Goal: Information Seeking & Learning: Learn about a topic

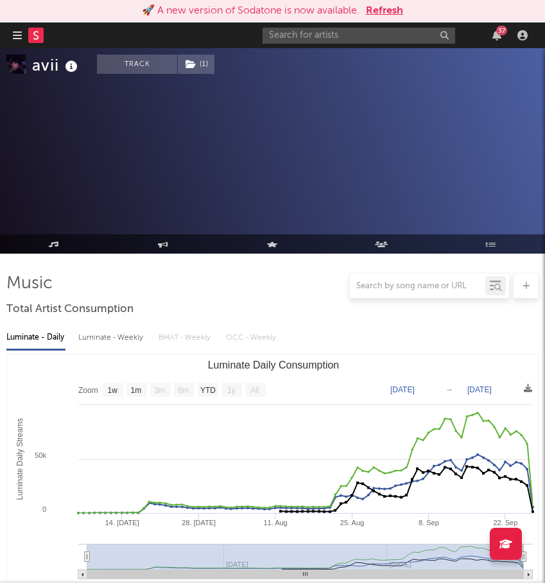
select select "1w"
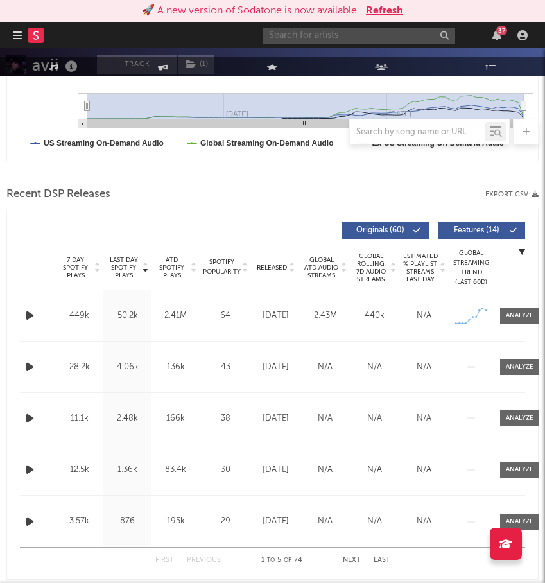
click at [343, 36] on input "text" at bounding box center [358, 36] width 193 height 16
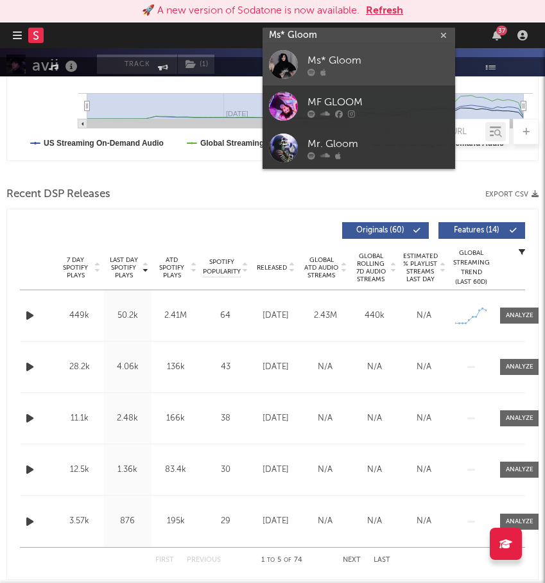
type input "Ms* Gloom"
click at [348, 61] on div "Ms* Gloom" at bounding box center [377, 60] width 141 height 15
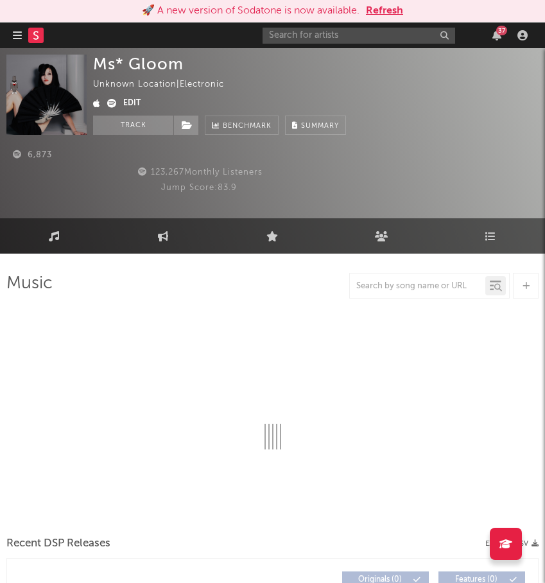
select select "6m"
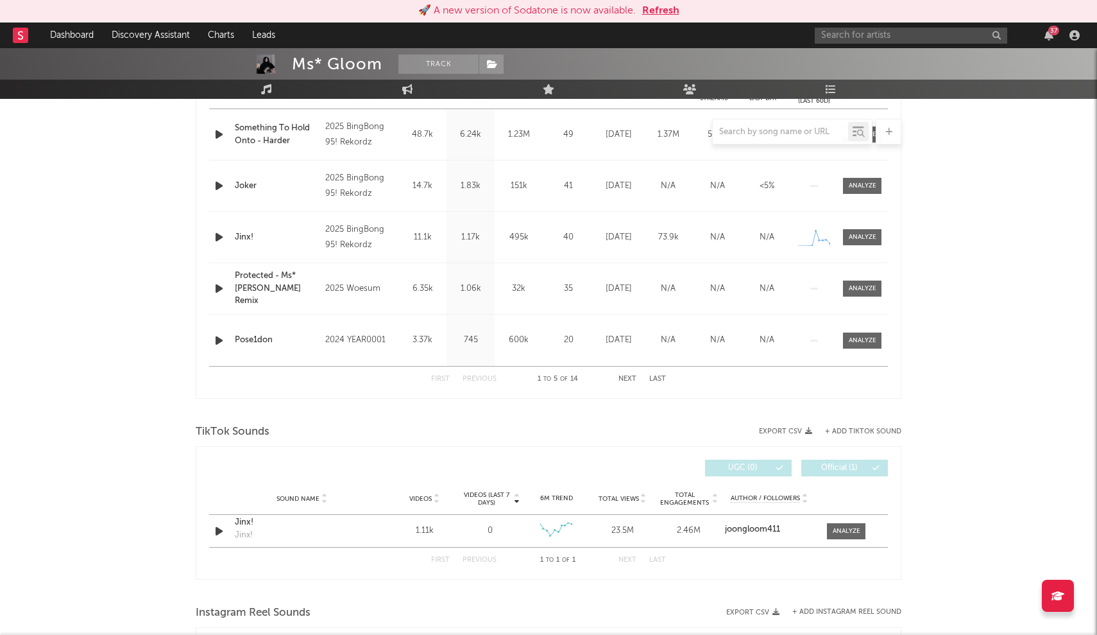
scroll to position [510, 0]
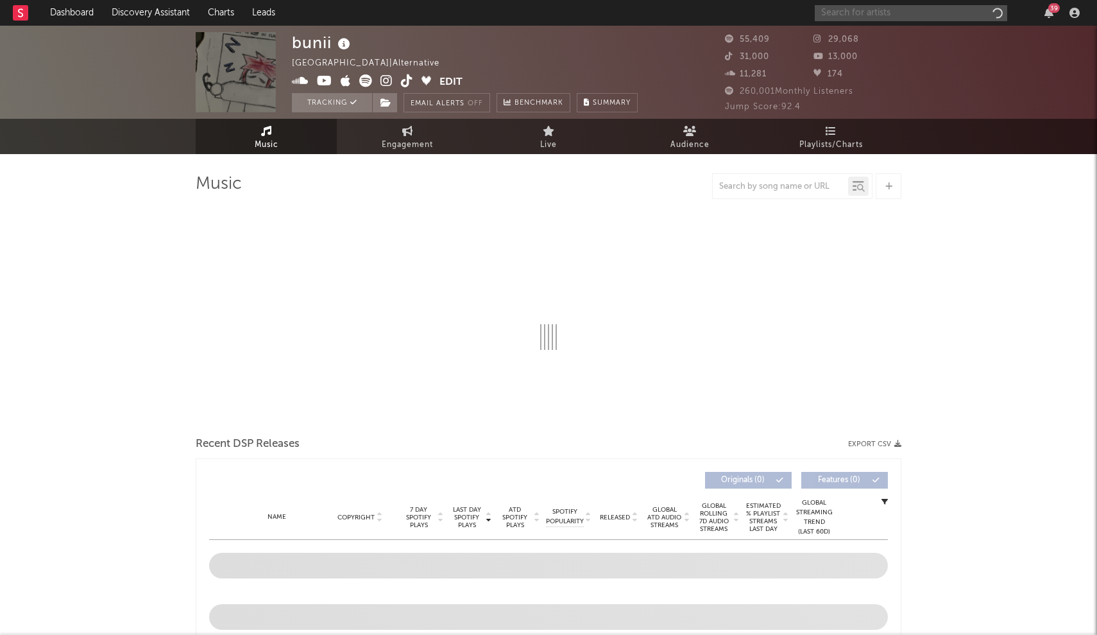
select select "6m"
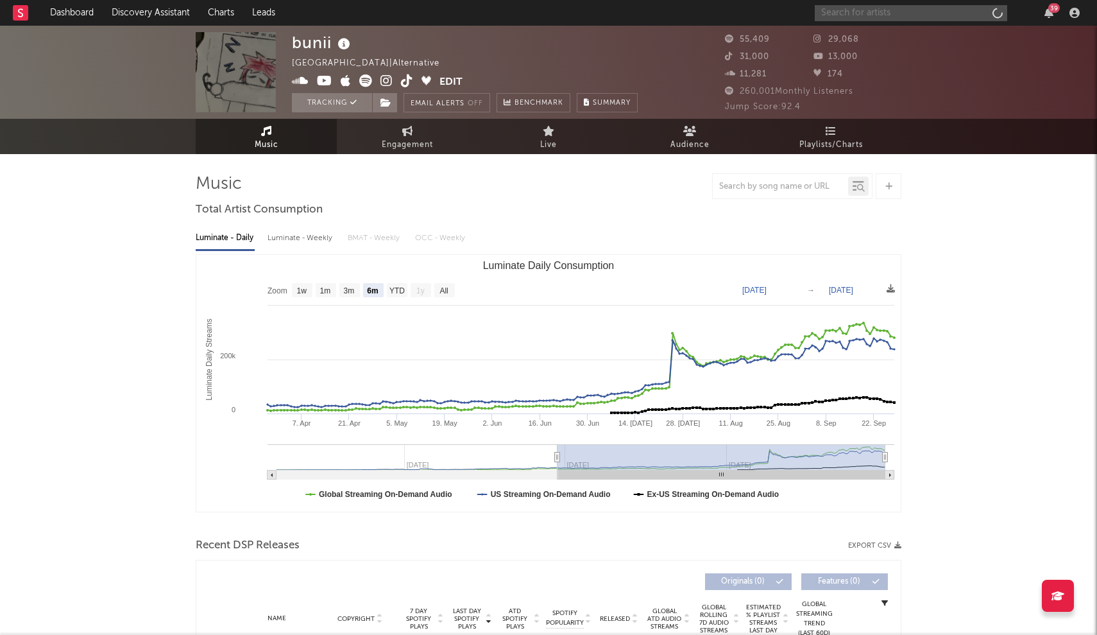
click at [950, 16] on input "text" at bounding box center [911, 13] width 193 height 16
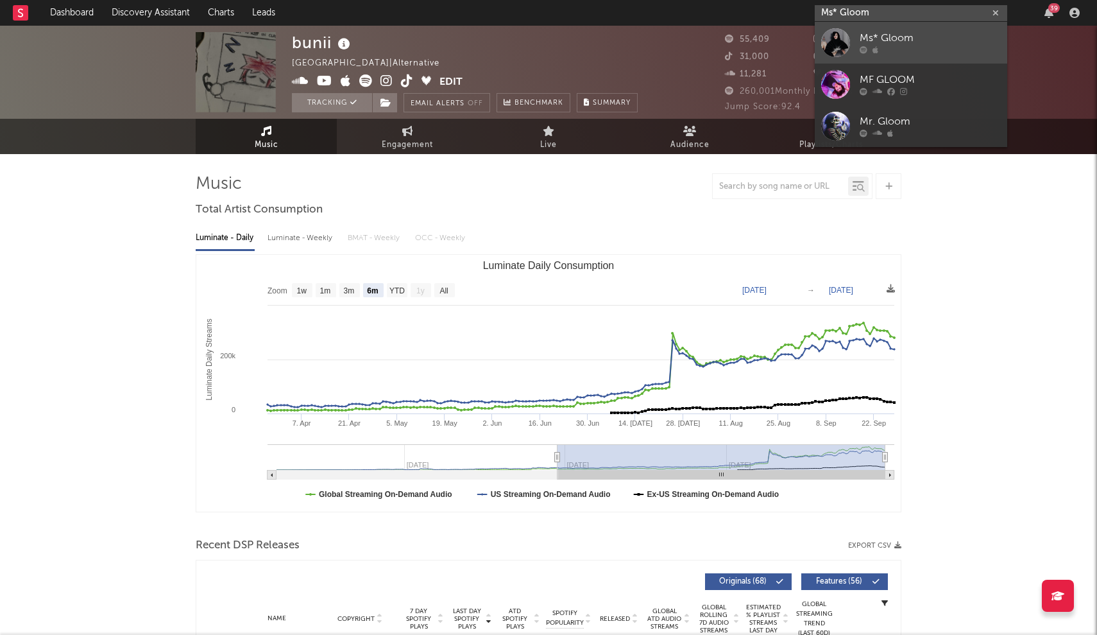
type input "Ms* Gloom"
click at [919, 39] on div "Ms* Gloom" at bounding box center [930, 38] width 141 height 15
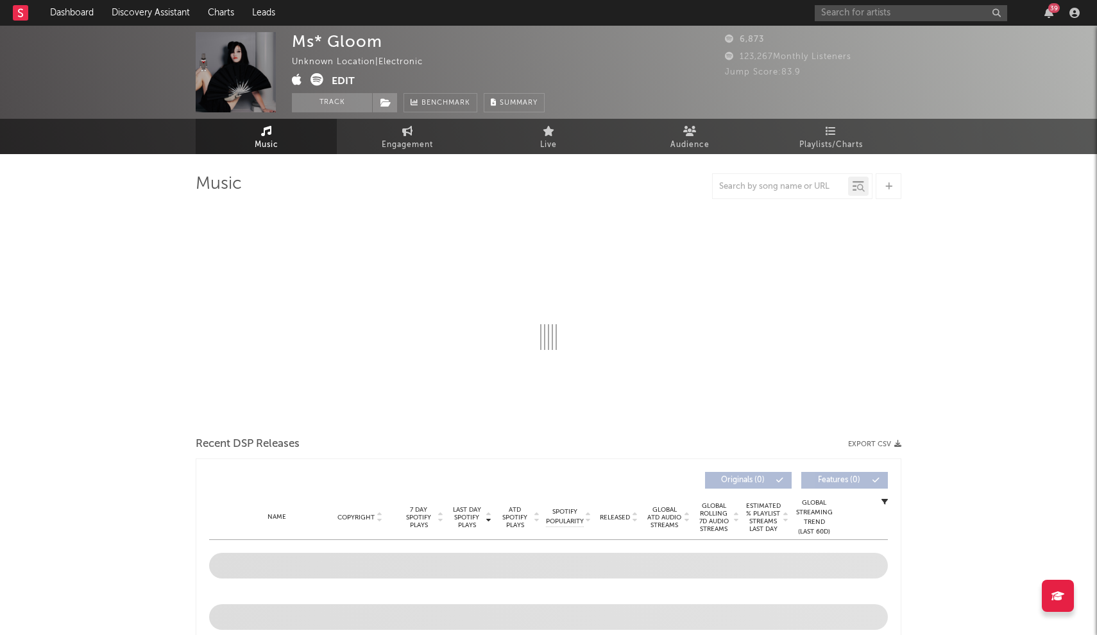
select select "6m"
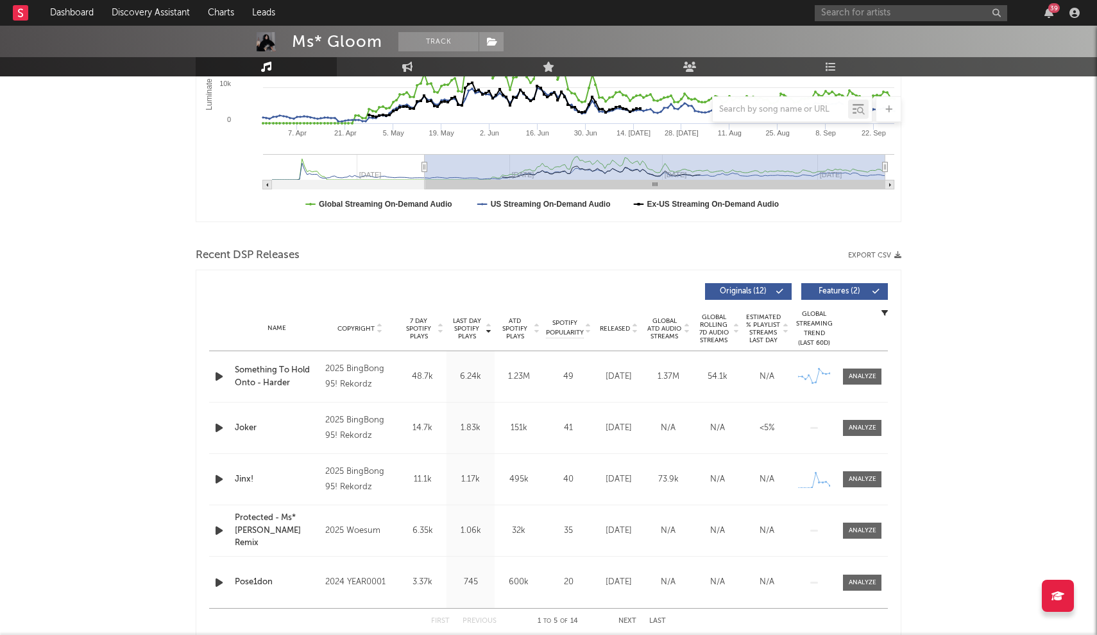
scroll to position [297, 0]
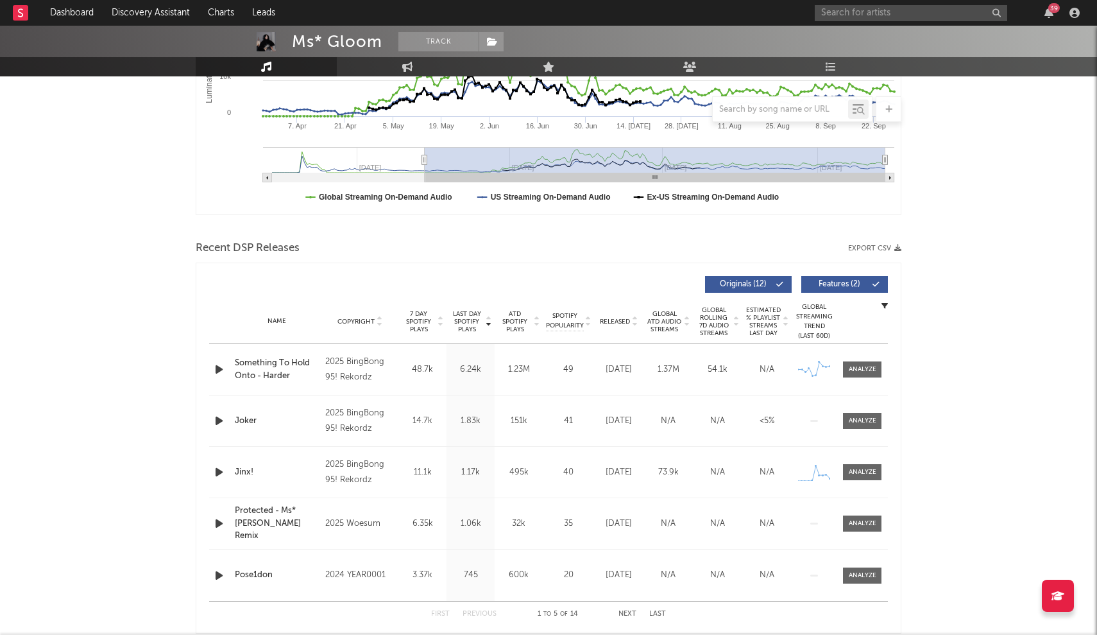
click at [884, 4] on div "39" at bounding box center [950, 13] width 270 height 26
click at [880, 9] on input "text" at bounding box center [911, 13] width 193 height 16
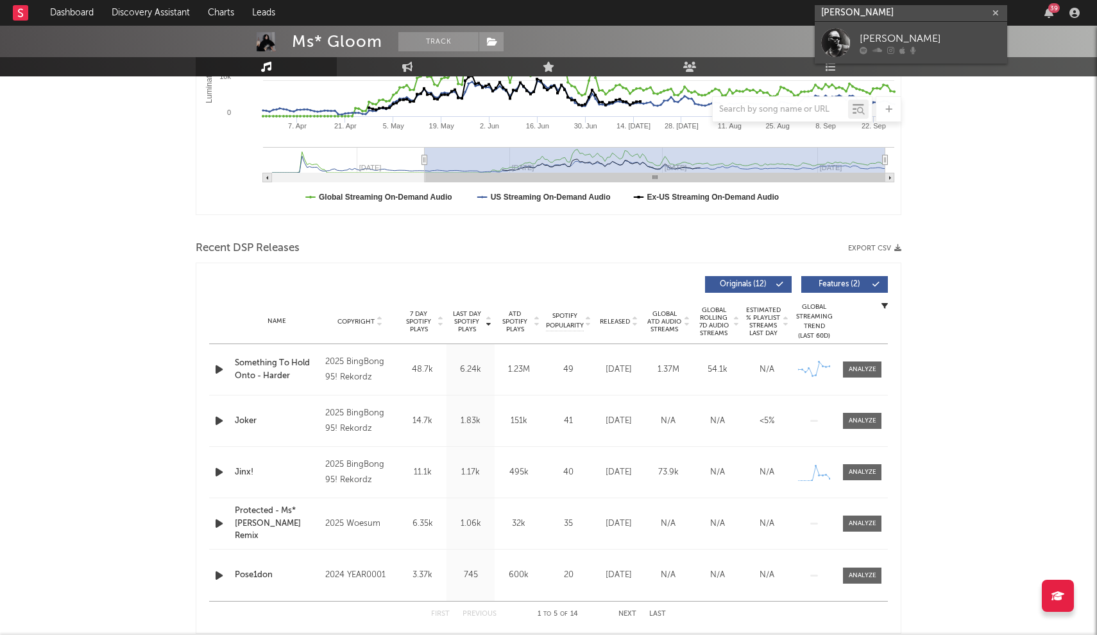
type input "Isaiah stone"
click at [841, 44] on div at bounding box center [835, 42] width 29 height 29
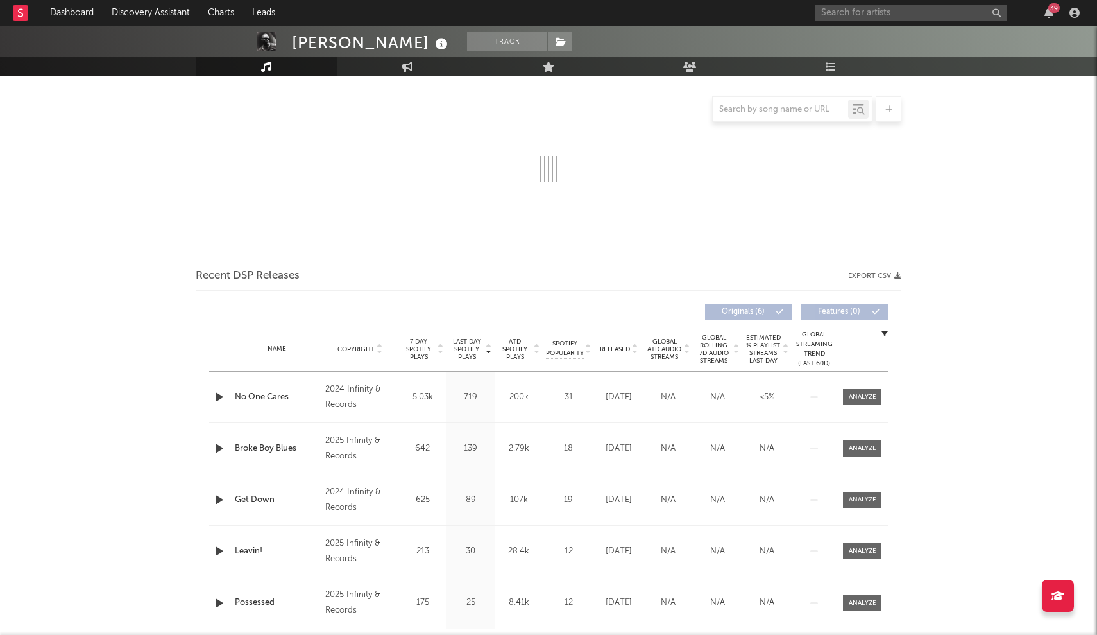
select select "1w"
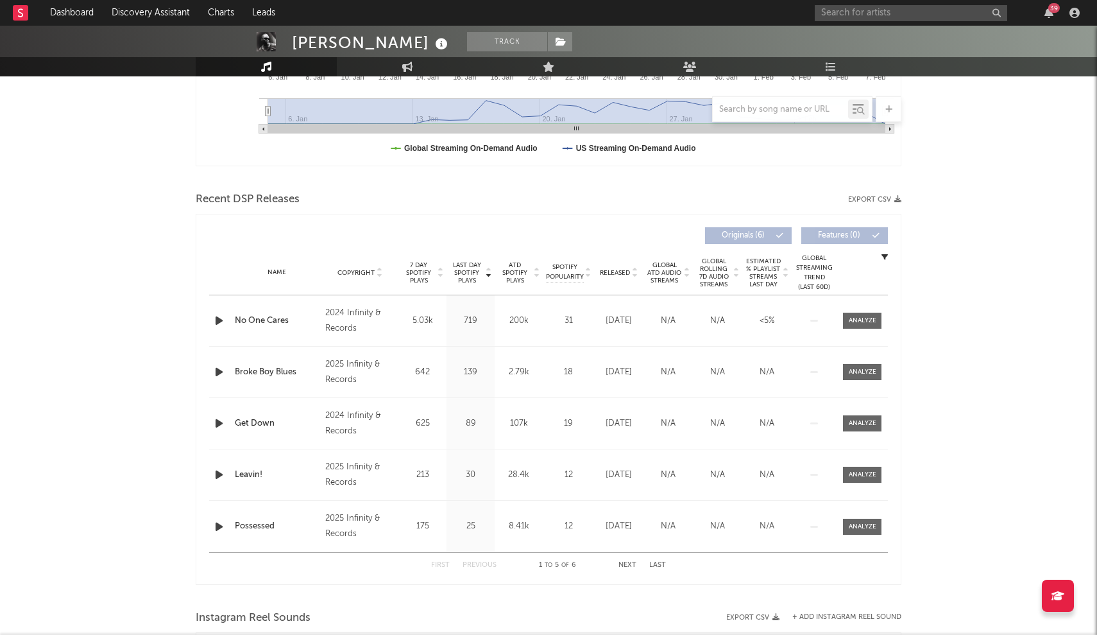
scroll to position [350, 0]
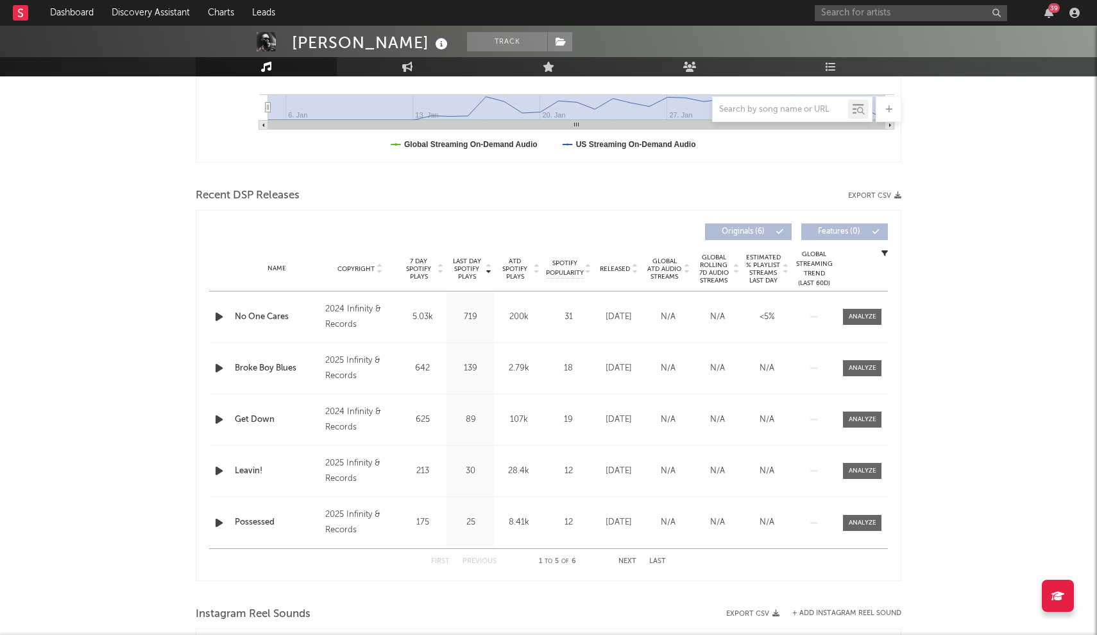
click at [608, 268] on span "Released" at bounding box center [615, 269] width 30 height 8
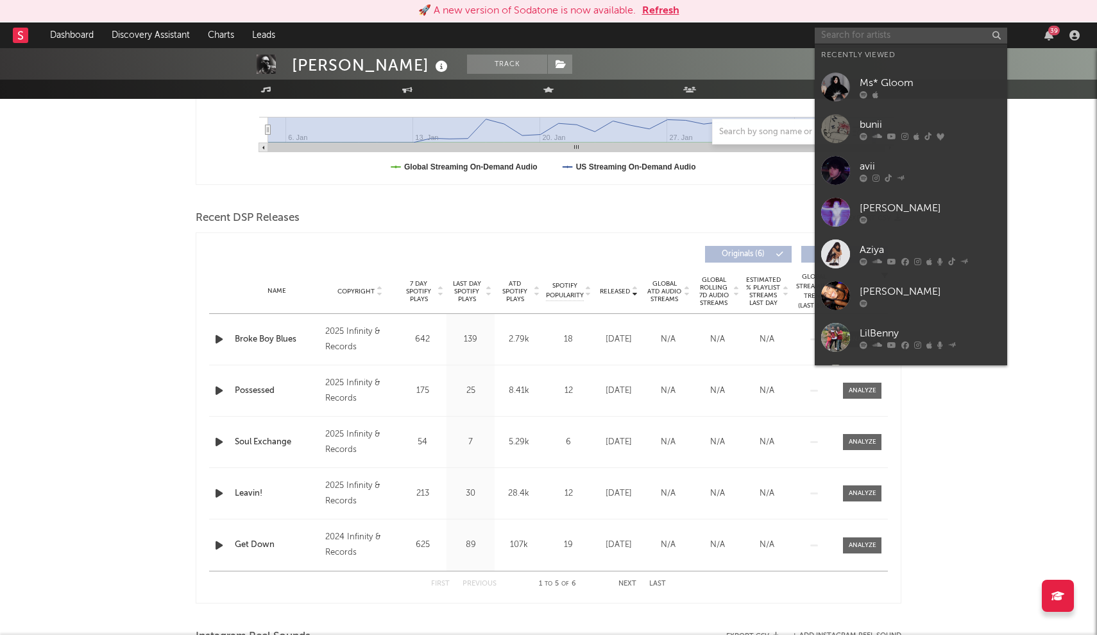
click at [868, 42] on input "text" at bounding box center [911, 36] width 193 height 16
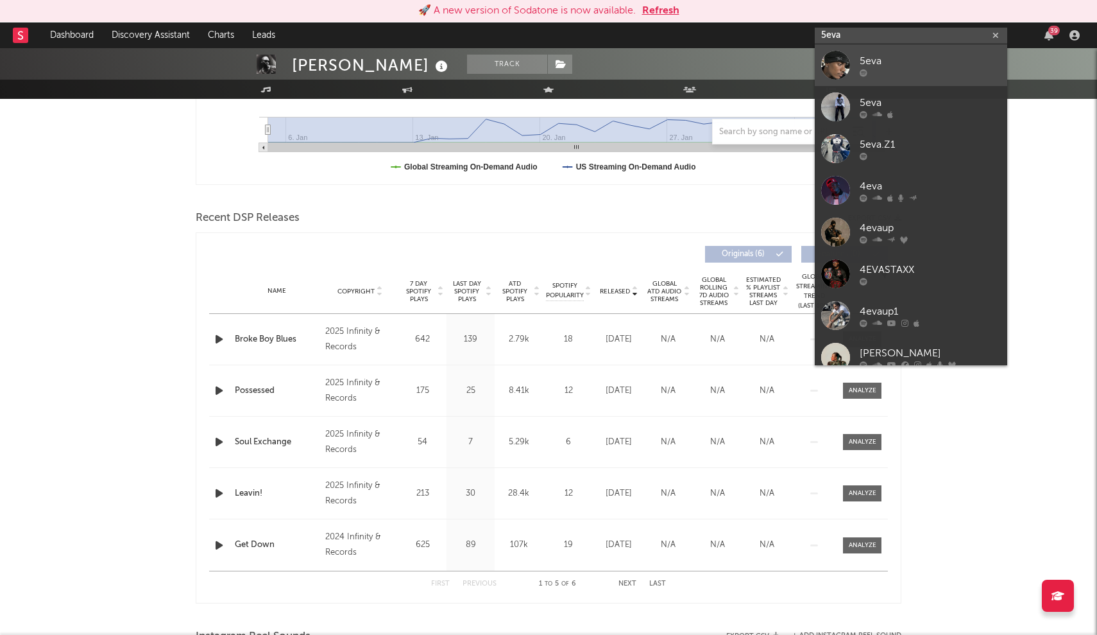
type input "5eva"
click at [875, 60] on div "5eva" at bounding box center [930, 60] width 141 height 15
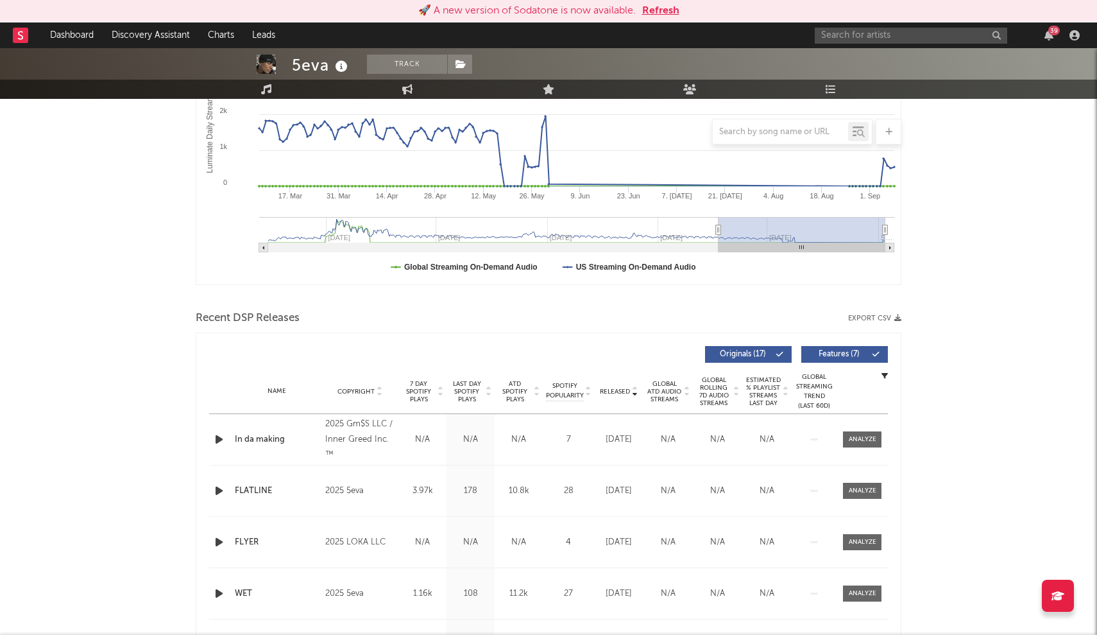
scroll to position [252, 0]
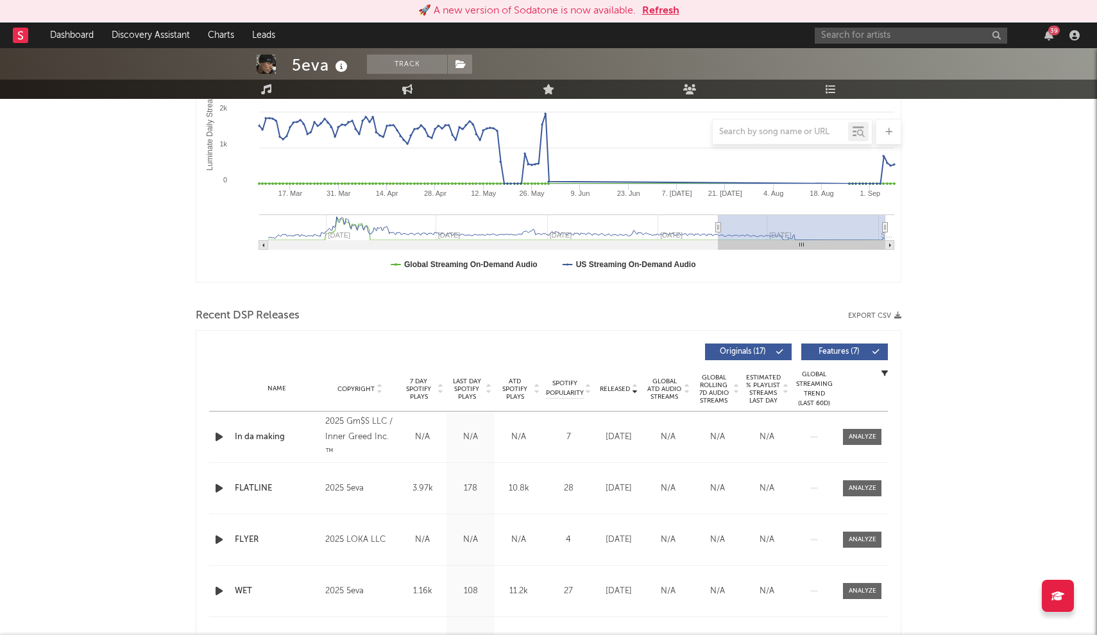
click at [610, 388] on span "Released" at bounding box center [615, 389] width 30 height 8
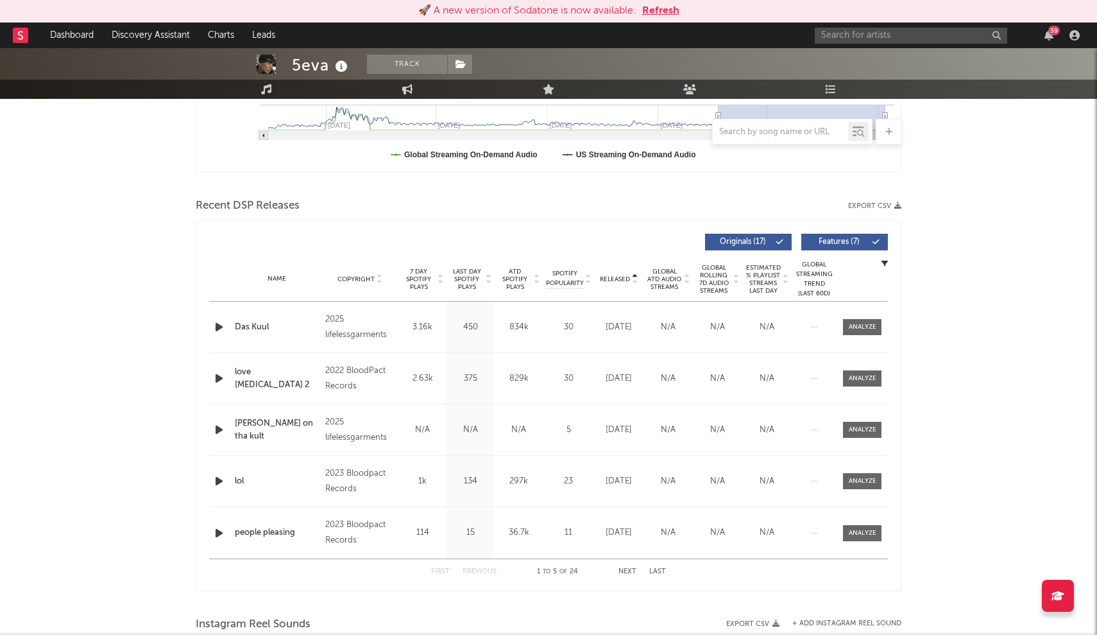
scroll to position [350, 0]
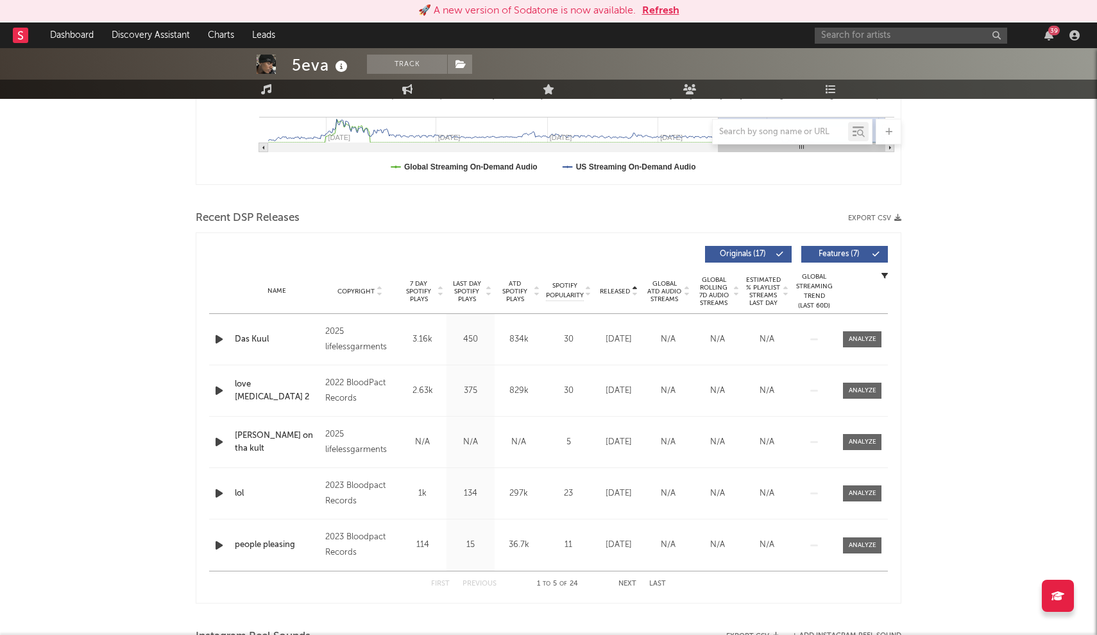
click at [424, 289] on span "7 Day Spotify Plays" at bounding box center [419, 291] width 34 height 23
click at [428, 292] on span "7 Day Spotify Plays" at bounding box center [419, 291] width 34 height 23
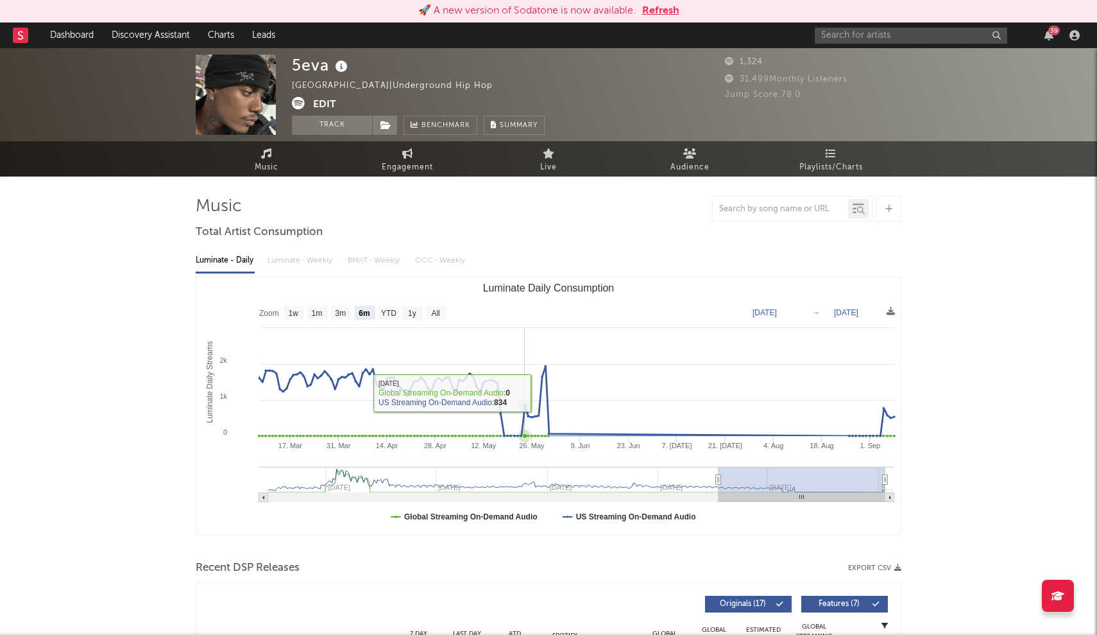
scroll to position [0, 0]
click at [318, 311] on text "1m" at bounding box center [317, 313] width 11 height 9
select select "1m"
type input "2025-08-08"
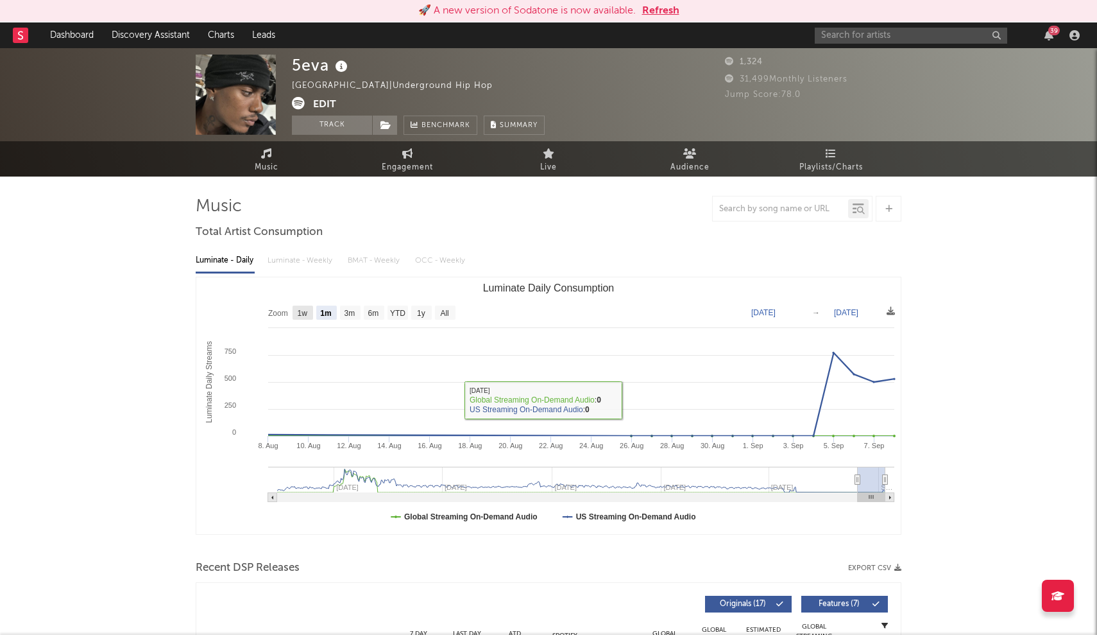
click at [310, 317] on rect "Luminate Daily Consumption" at bounding box center [303, 312] width 21 height 14
select select "1w"
type input "2025-09-02"
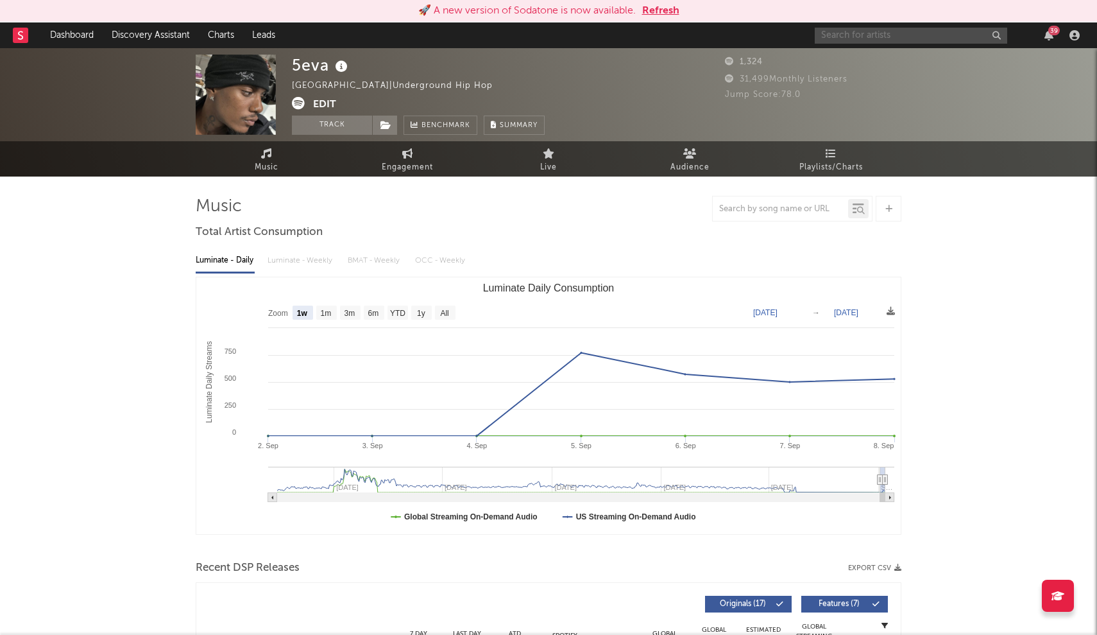
click at [880, 33] on input "text" at bounding box center [911, 36] width 193 height 16
type input "DOGMA soci"
drag, startPoint x: 880, startPoint y: 33, endPoint x: 874, endPoint y: 56, distance: 24.0
click at [874, 56] on div "DOGMA SOCIETY" at bounding box center [930, 60] width 141 height 15
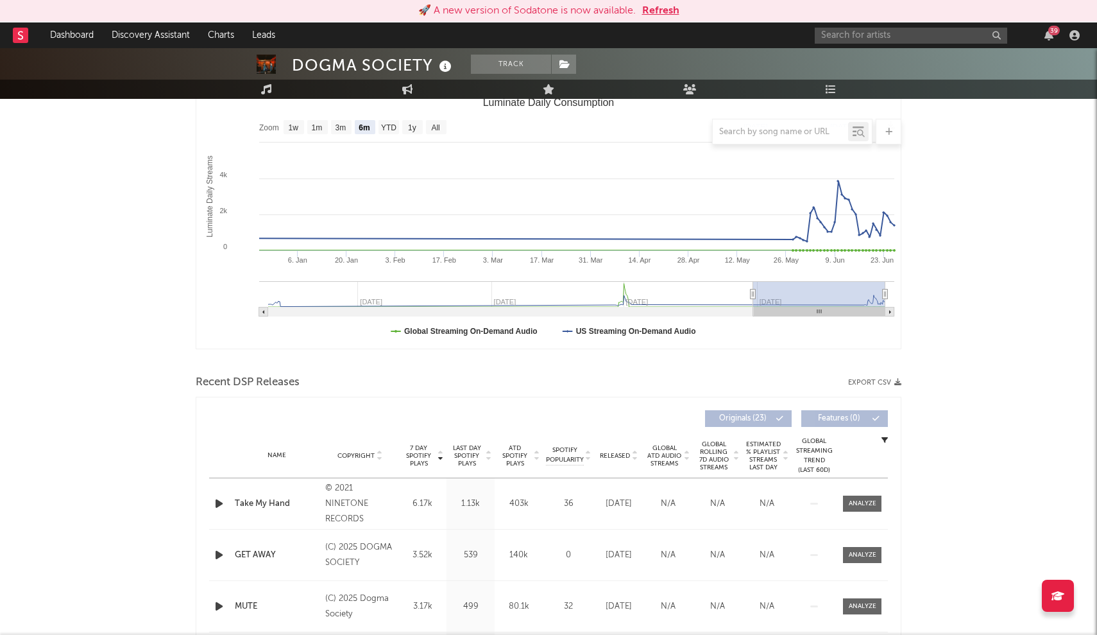
scroll to position [235, 0]
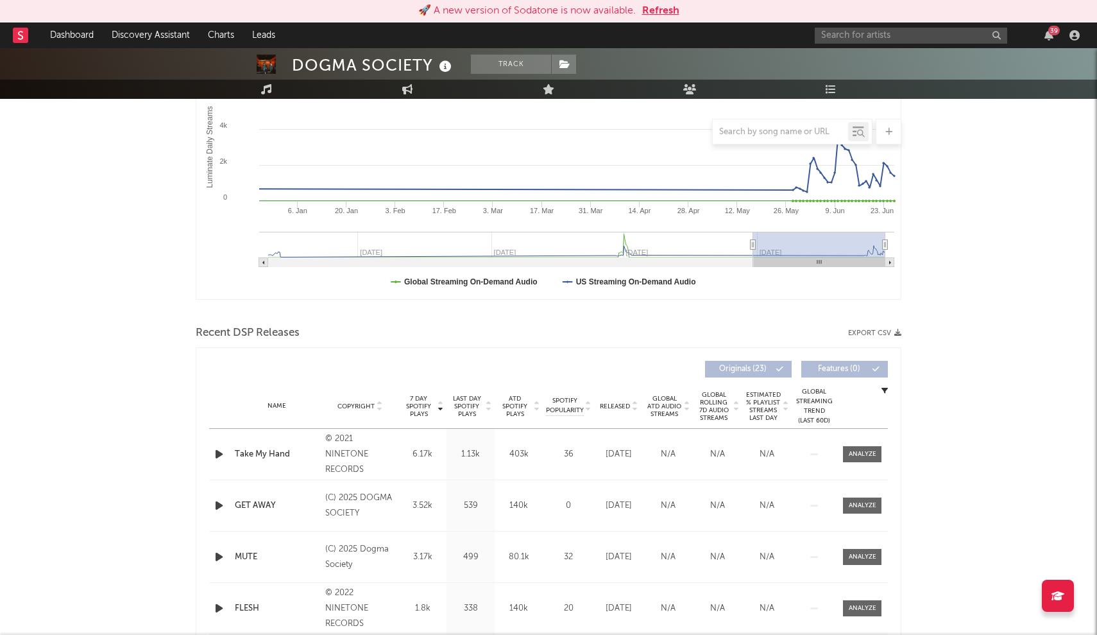
click at [615, 407] on span "Released" at bounding box center [615, 406] width 30 height 8
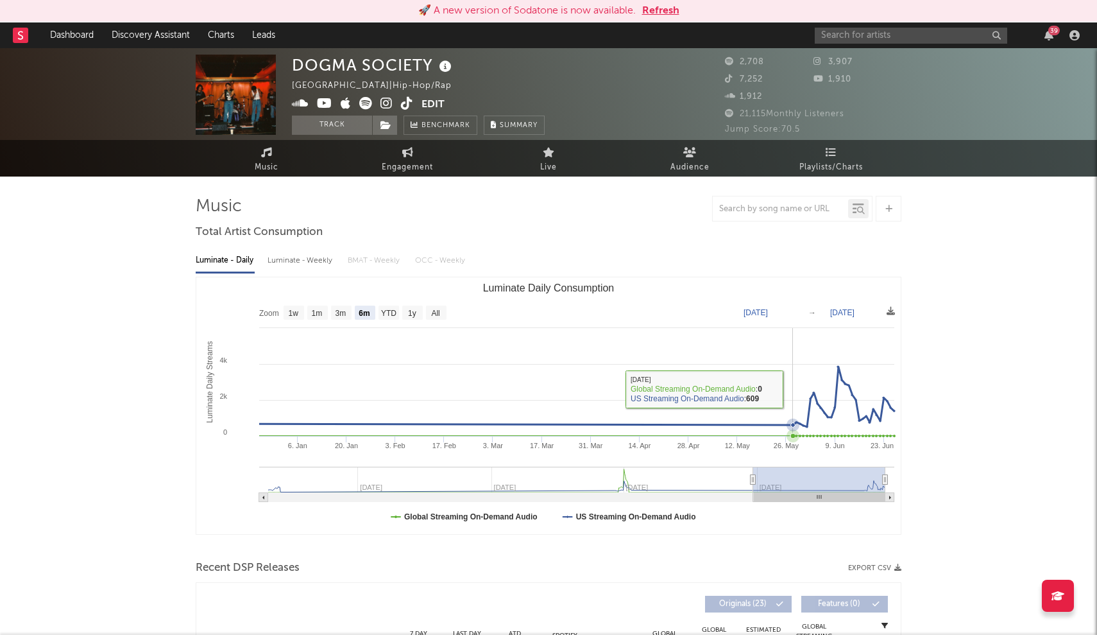
scroll to position [0, 0]
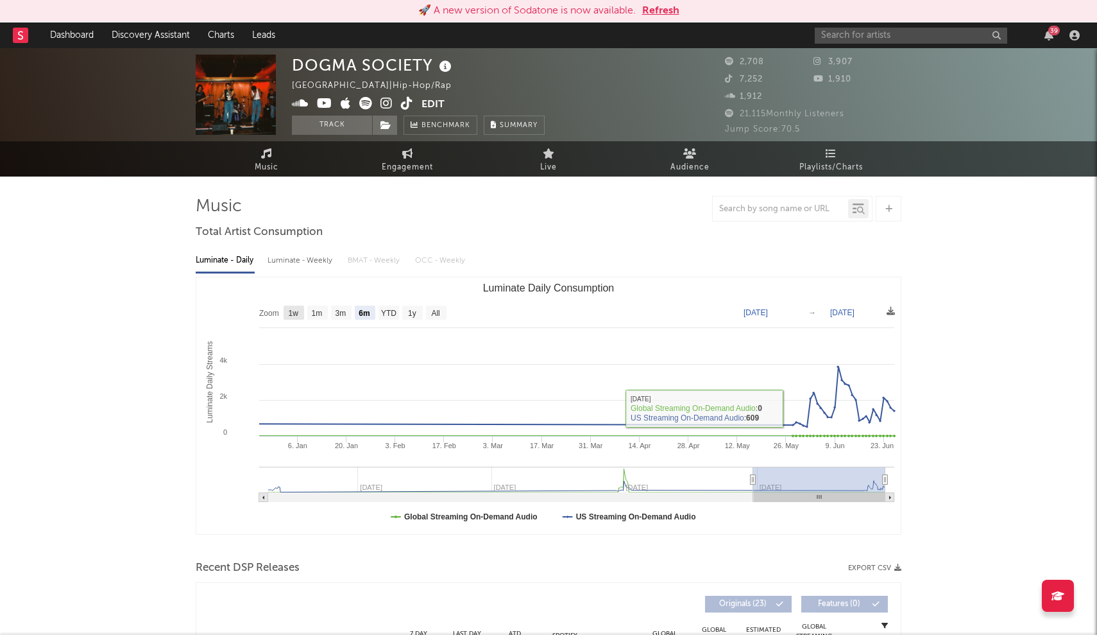
click at [291, 320] on rect "Luminate Daily Consumption" at bounding box center [294, 312] width 21 height 14
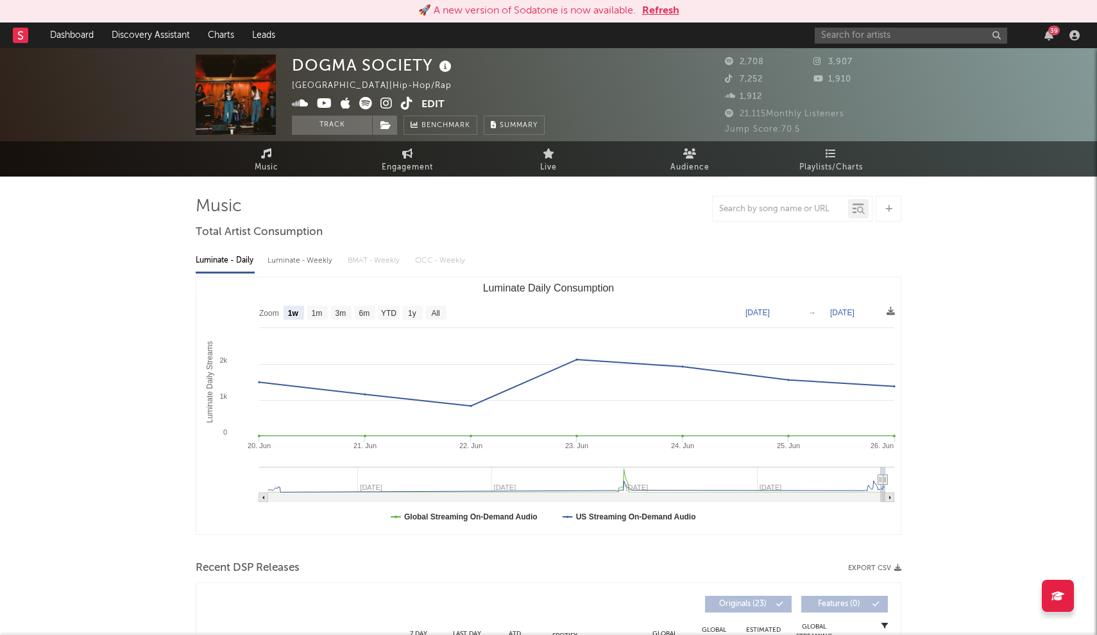
select select "1w"
type input "2025-06-20"
click at [314, 316] on text "1m" at bounding box center [317, 313] width 11 height 9
select select "1m"
type input "2025-05-26"
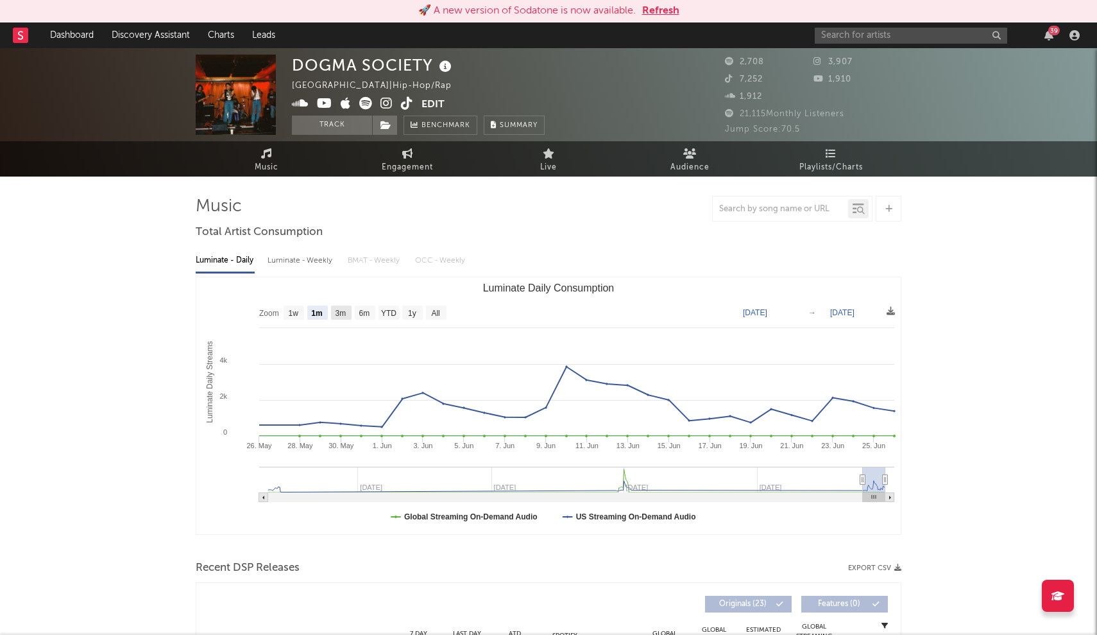
click at [343, 314] on text "3m" at bounding box center [341, 313] width 11 height 9
select select "3m"
type input "2025-03-26"
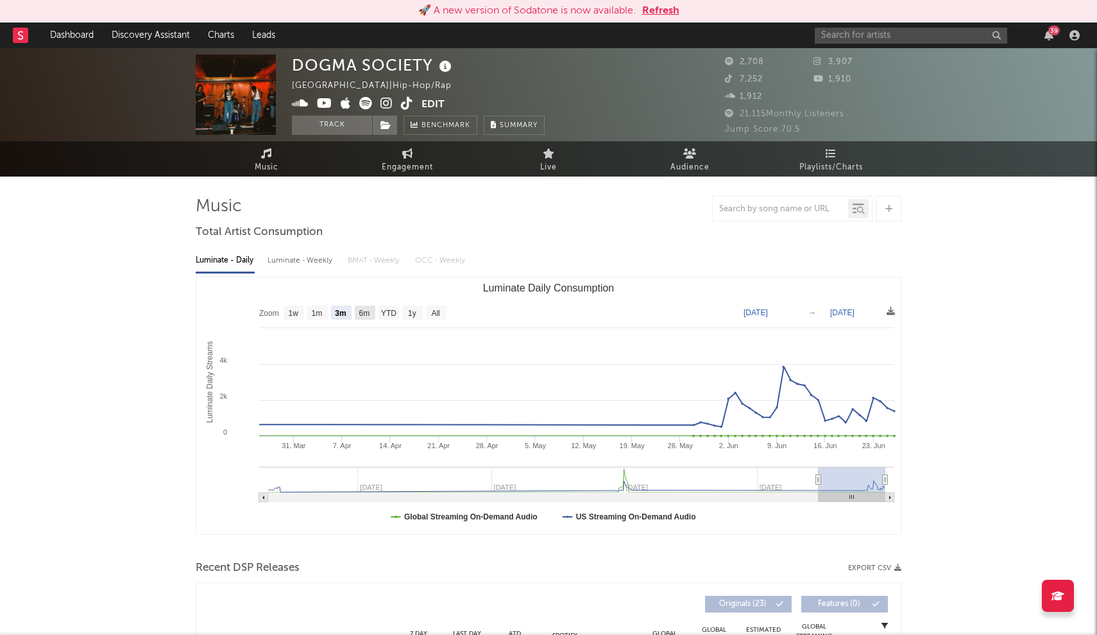
click at [365, 312] on text "6m" at bounding box center [364, 313] width 11 height 9
select select "6m"
type input "2024-12-26"
click at [847, 37] on input "text" at bounding box center [911, 36] width 193 height 16
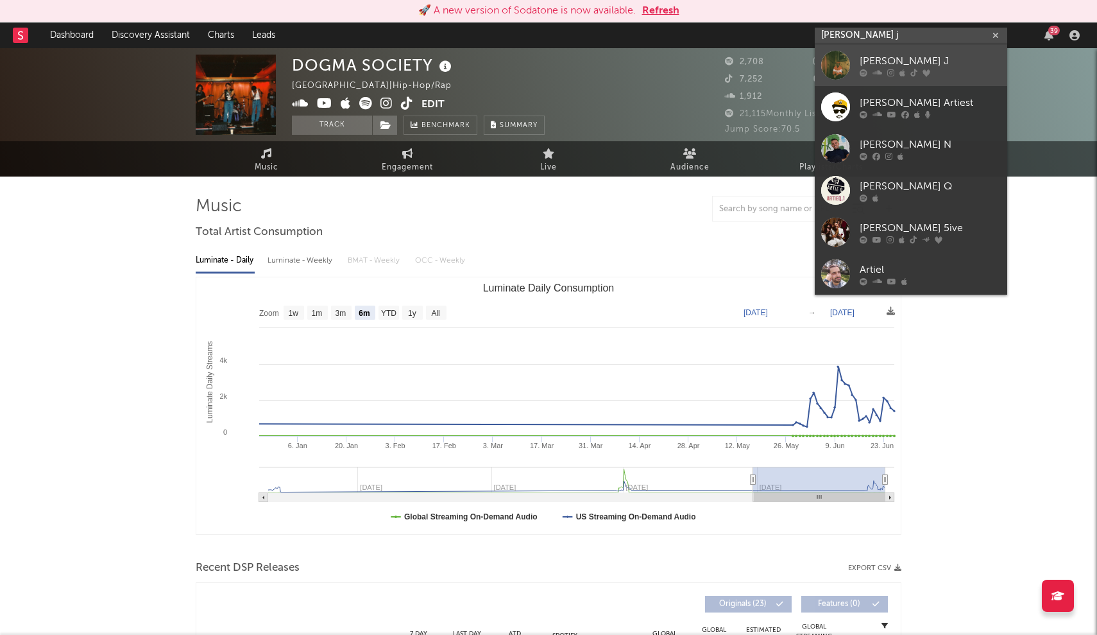
type input "Artie j"
click at [854, 63] on link "Artie J" at bounding box center [911, 65] width 193 height 42
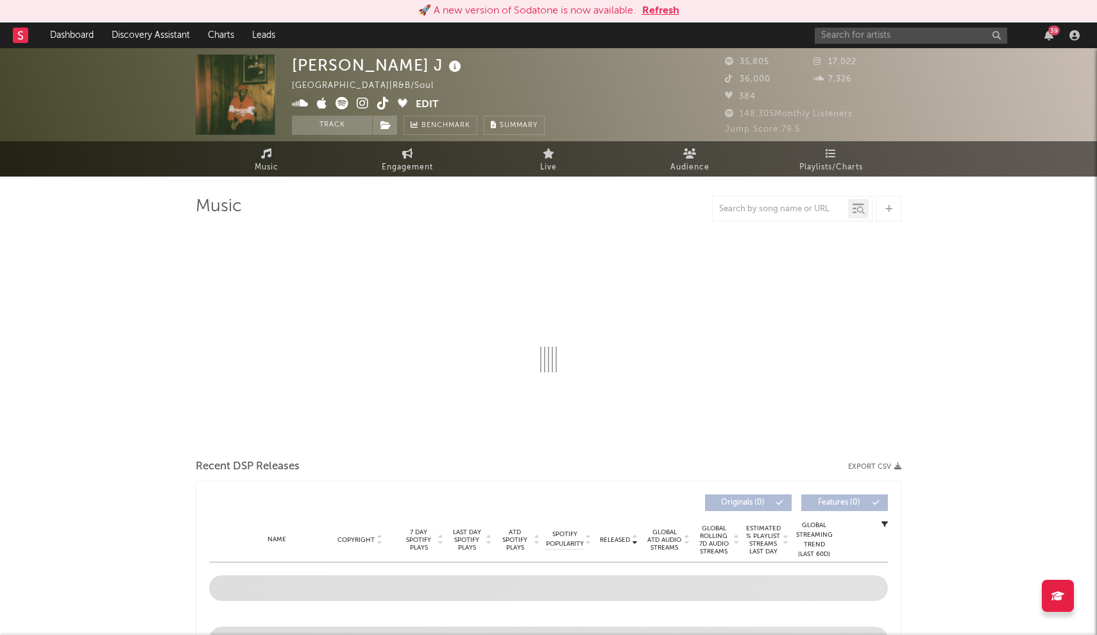
select select "6m"
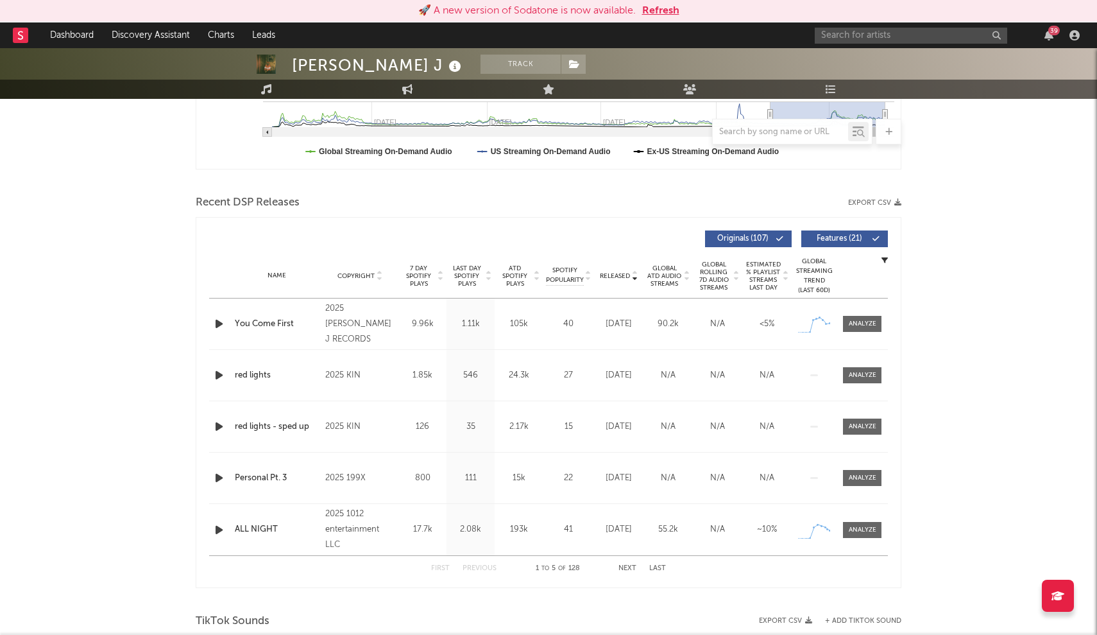
scroll to position [364, 0]
click at [624, 278] on span "Released" at bounding box center [615, 277] width 30 height 8
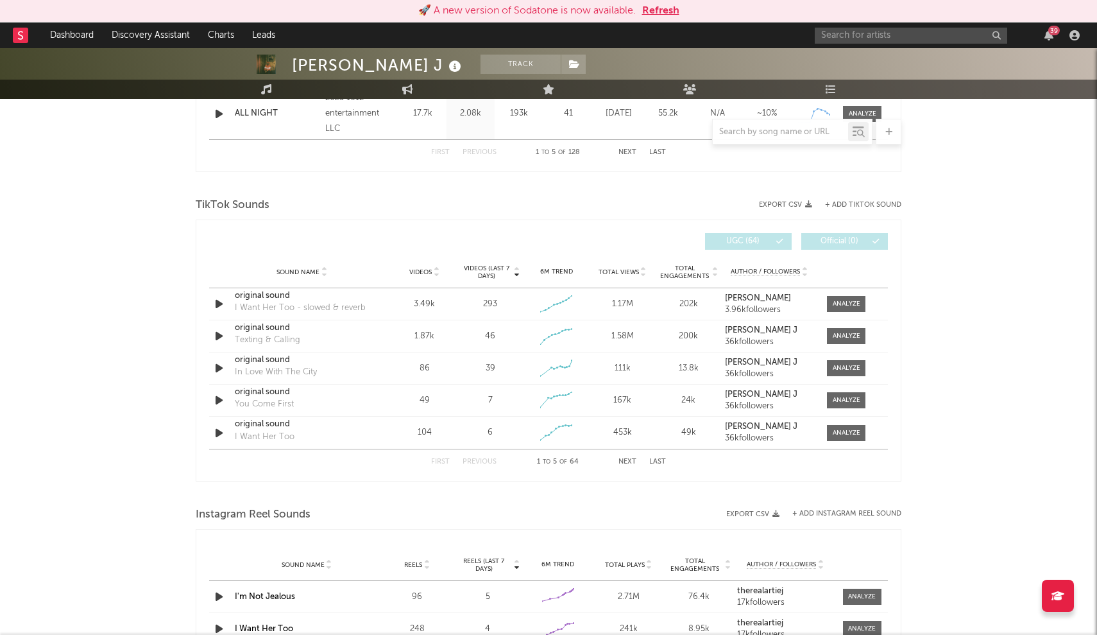
scroll to position [783, 0]
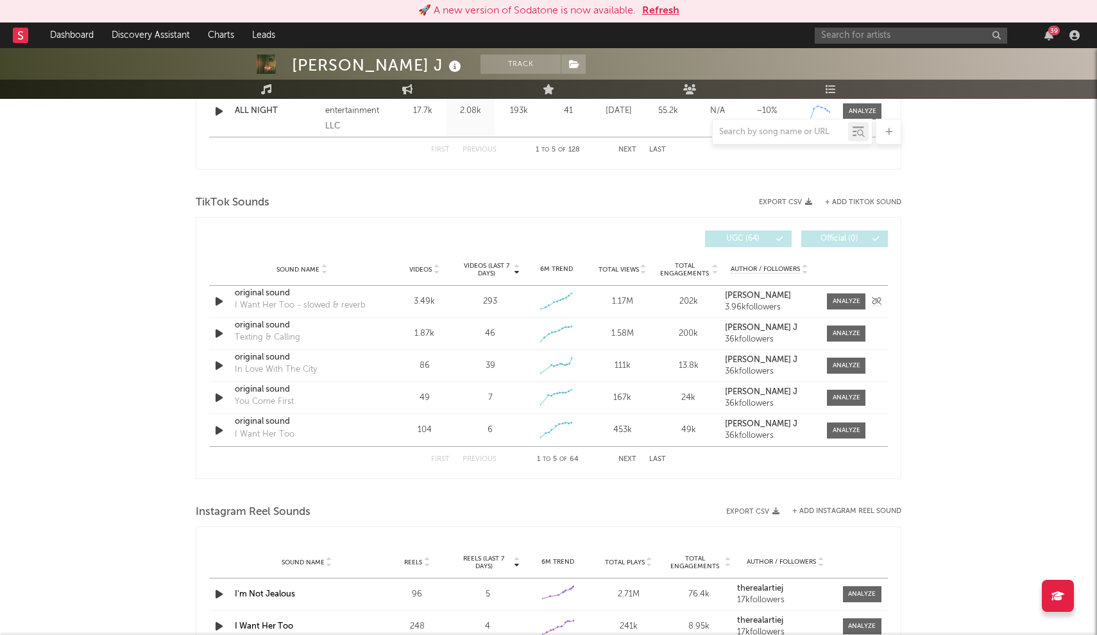
click at [264, 293] on div "original sound" at bounding box center [302, 293] width 134 height 13
click at [278, 292] on div "original sound" at bounding box center [302, 293] width 134 height 13
click at [914, 42] on input "text" at bounding box center [911, 36] width 193 height 16
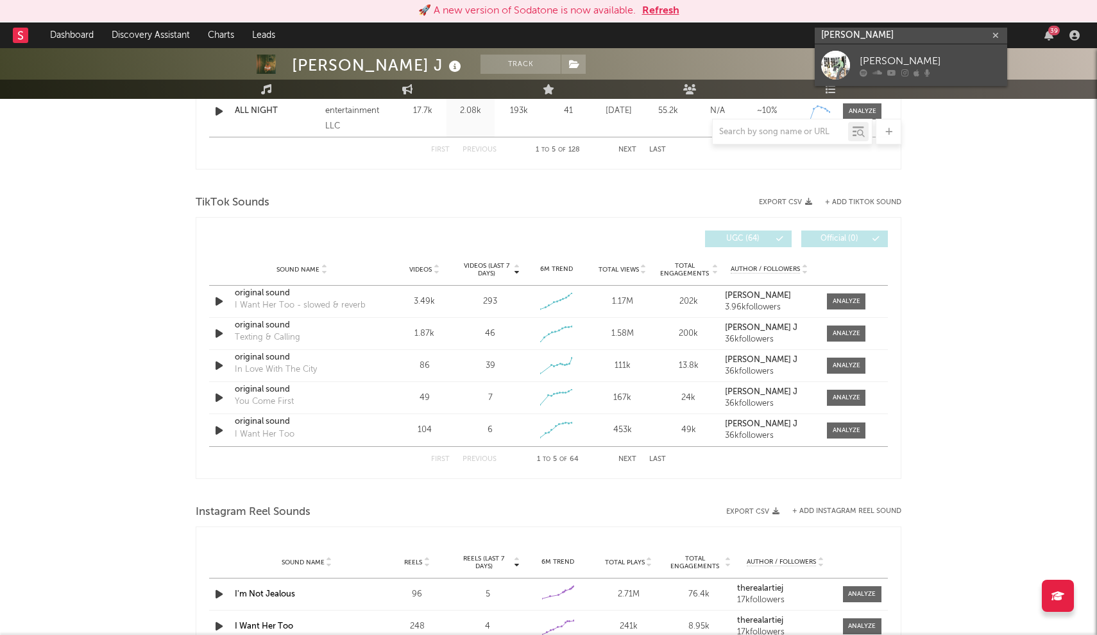
type input "Harrison borts"
click at [903, 58] on div "Harrison Borts" at bounding box center [930, 60] width 141 height 15
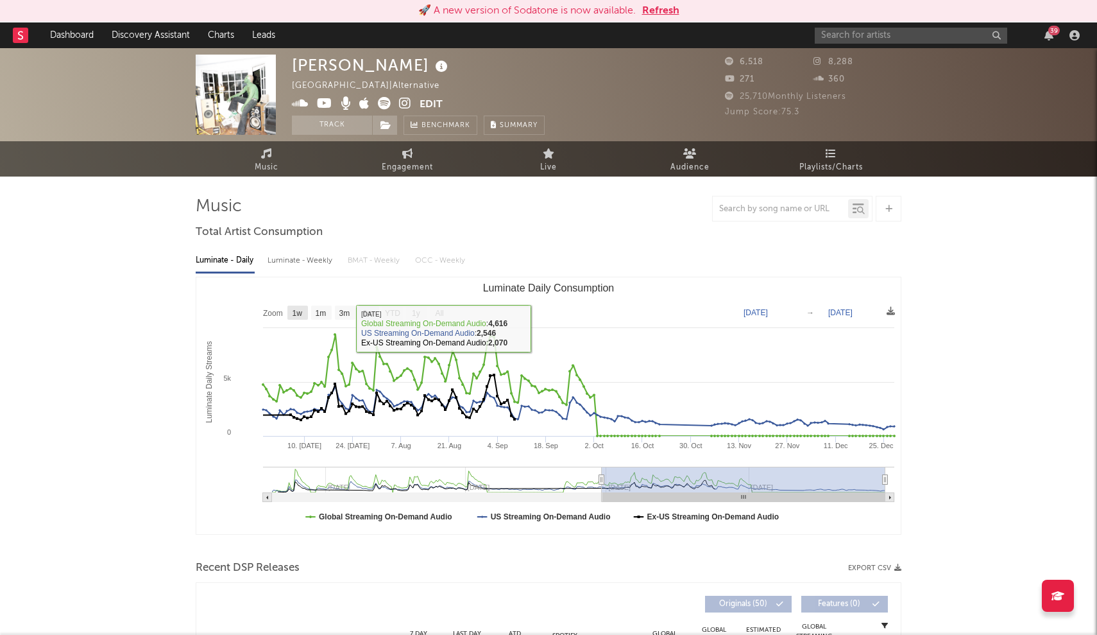
click at [296, 309] on text "1w" at bounding box center [298, 313] width 10 height 9
select select "1w"
type input "2023-12-22"
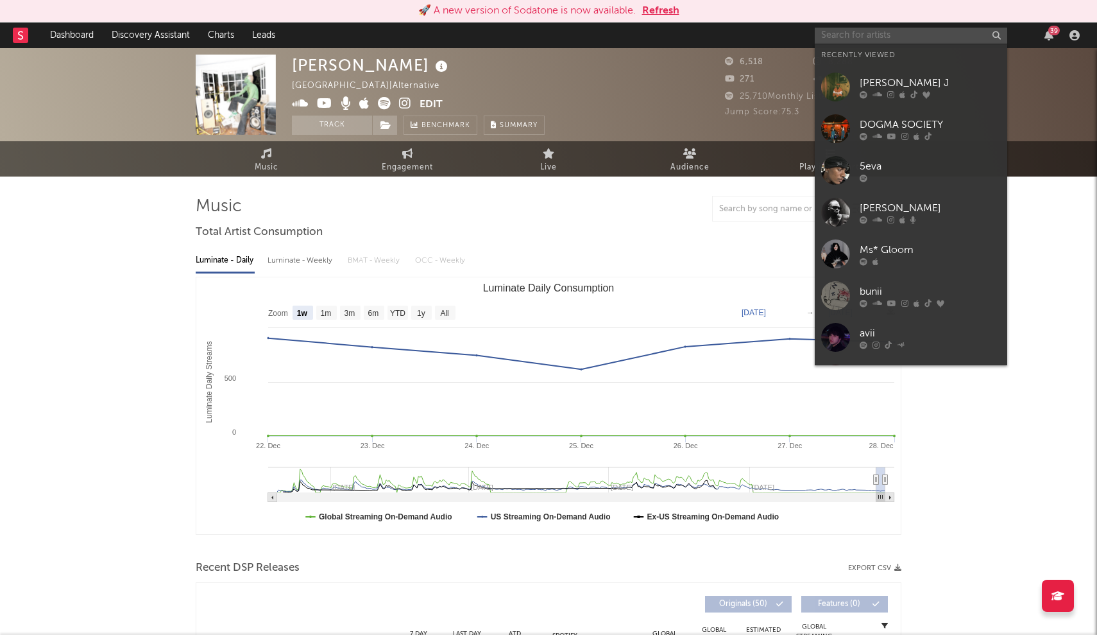
click at [880, 37] on input "text" at bounding box center [911, 36] width 193 height 16
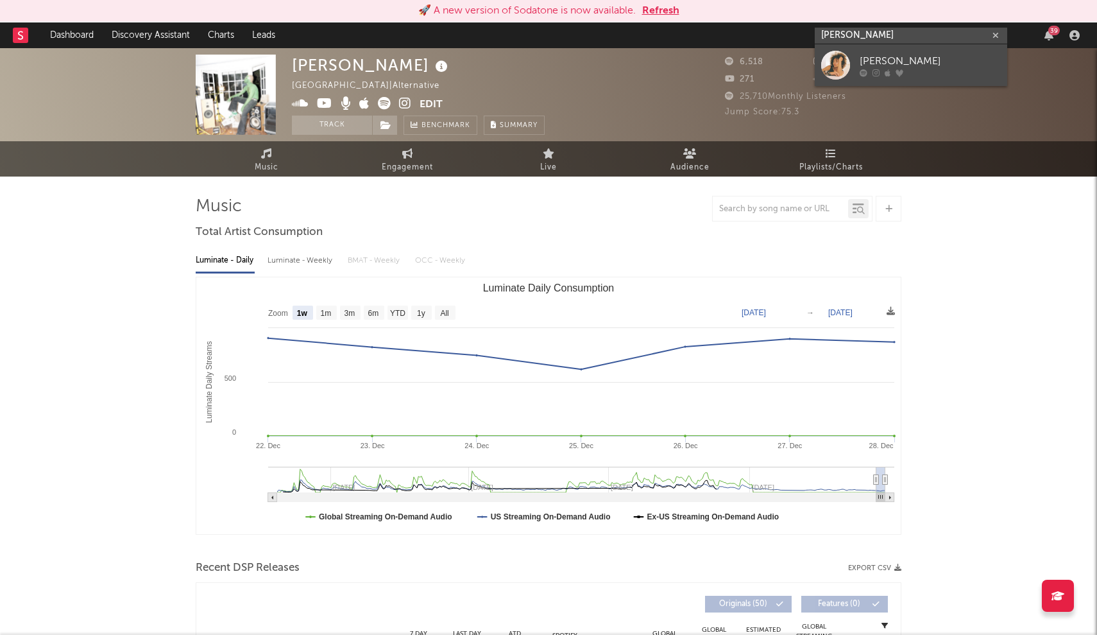
type input "Camille blackman"
click at [837, 63] on div at bounding box center [835, 65] width 29 height 29
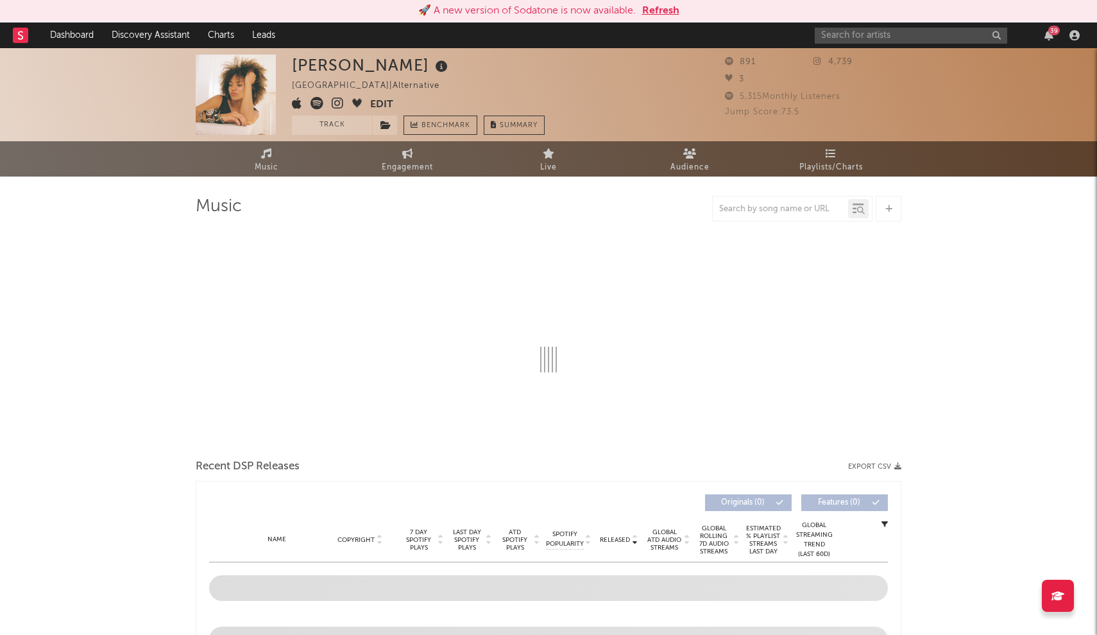
select select "6m"
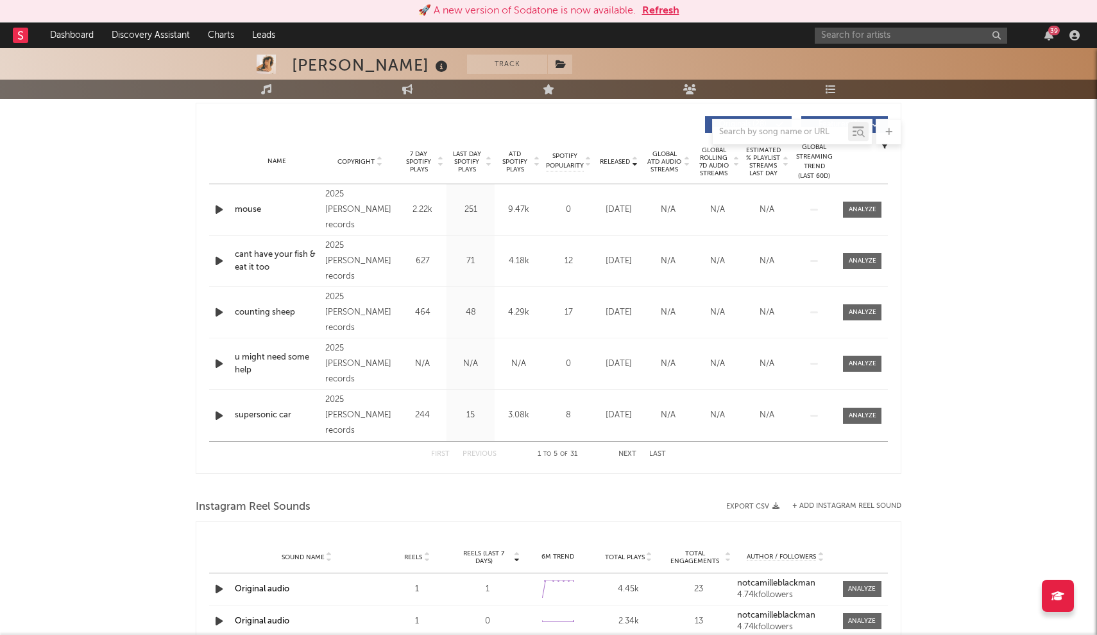
scroll to position [478, 0]
click at [918, 33] on input "text" at bounding box center [911, 36] width 193 height 16
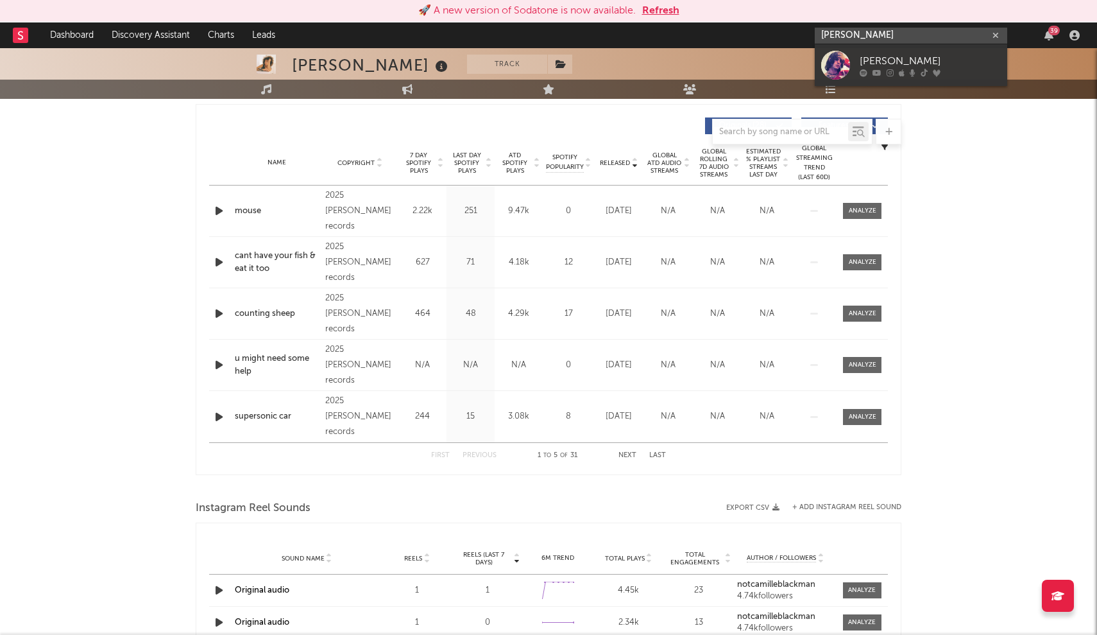
type input "Elias rennin"
drag, startPoint x: 918, startPoint y: 33, endPoint x: 894, endPoint y: 65, distance: 39.9
click at [894, 65] on div "Elias Rønnenfelt" at bounding box center [930, 60] width 141 height 15
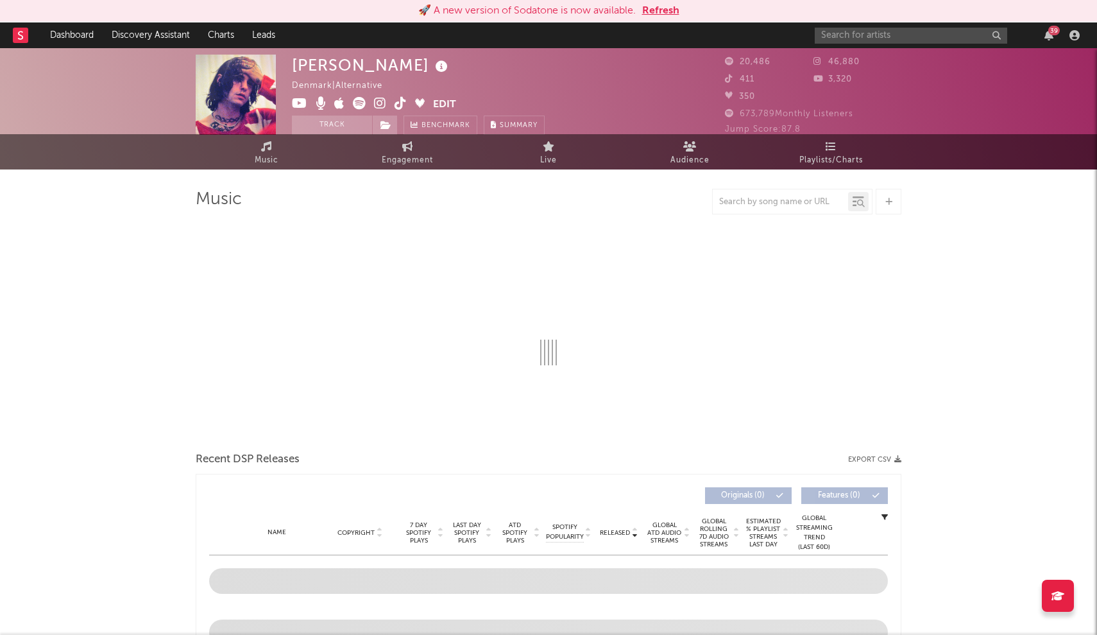
select select "6m"
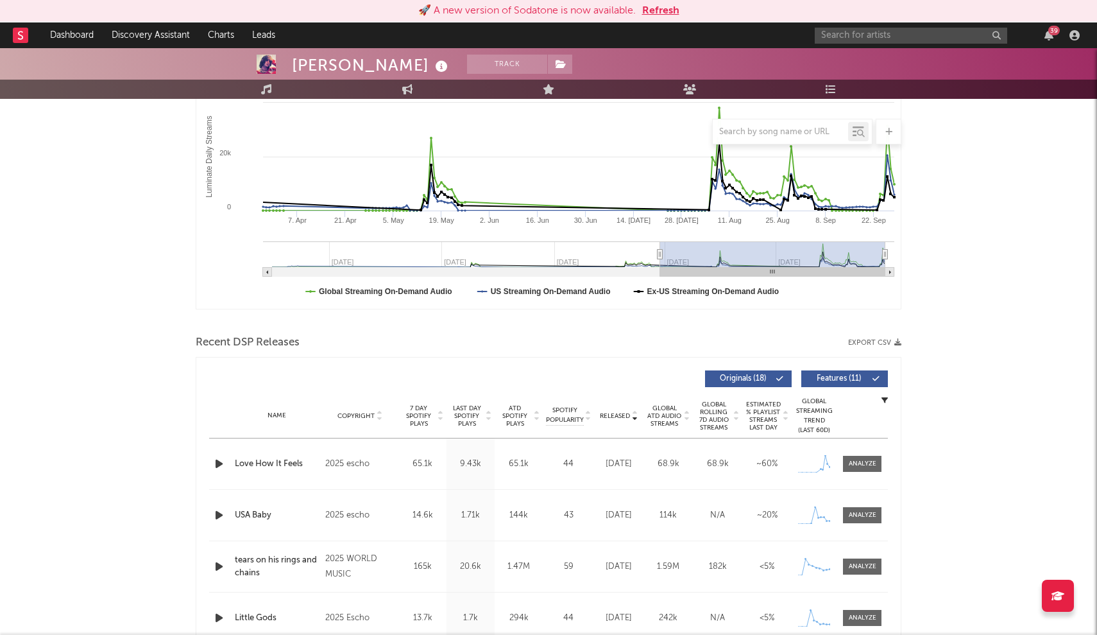
scroll to position [228, 0]
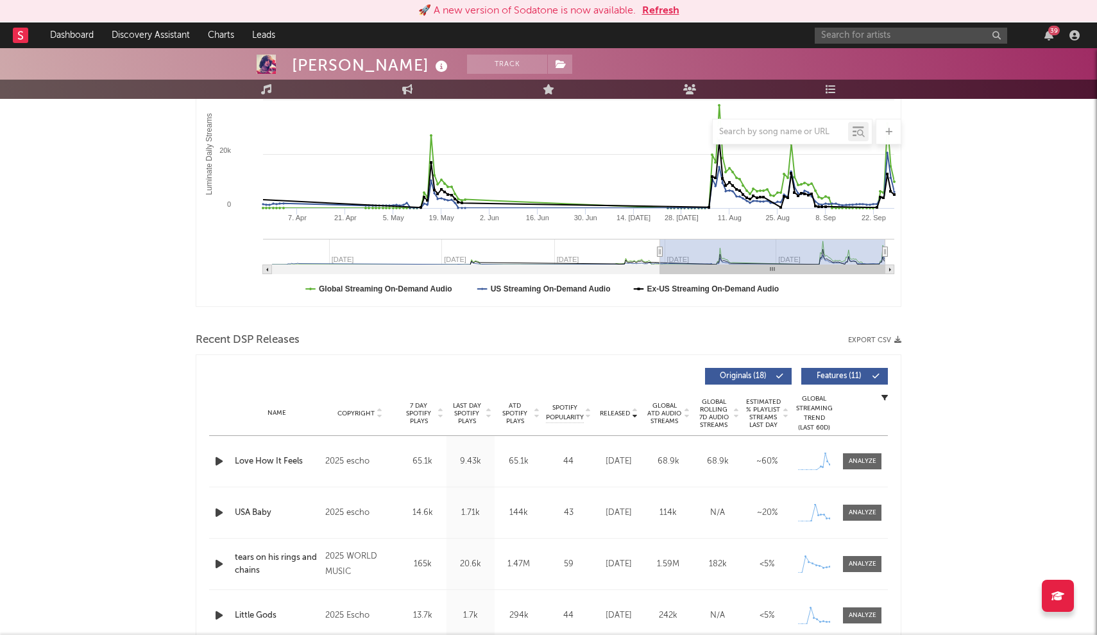
click at [621, 412] on span "Released" at bounding box center [615, 413] width 30 height 8
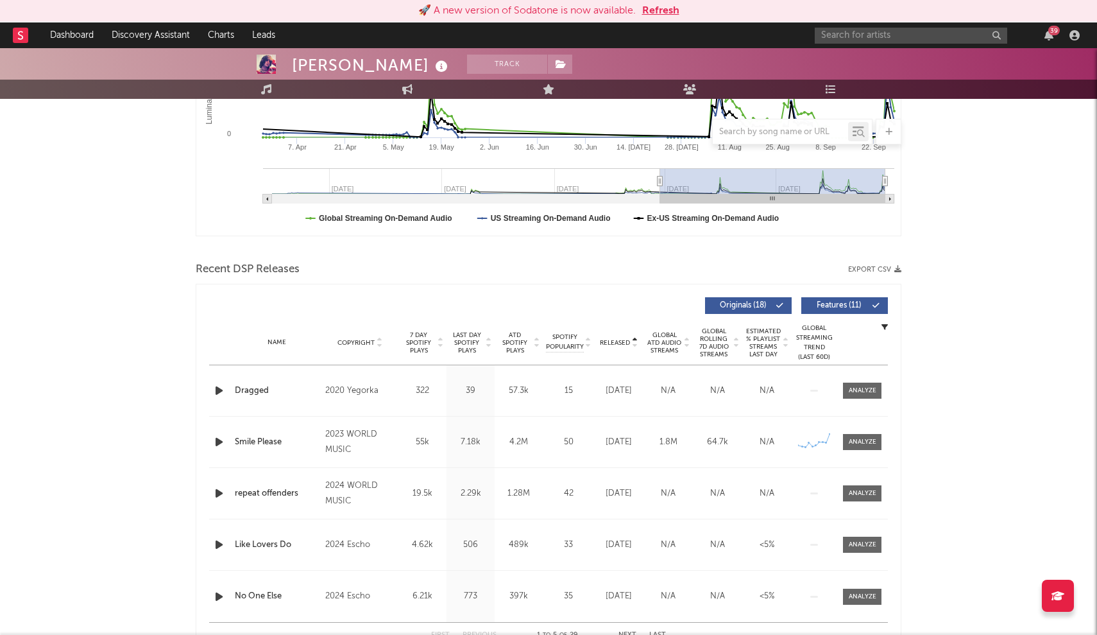
scroll to position [312, 0]
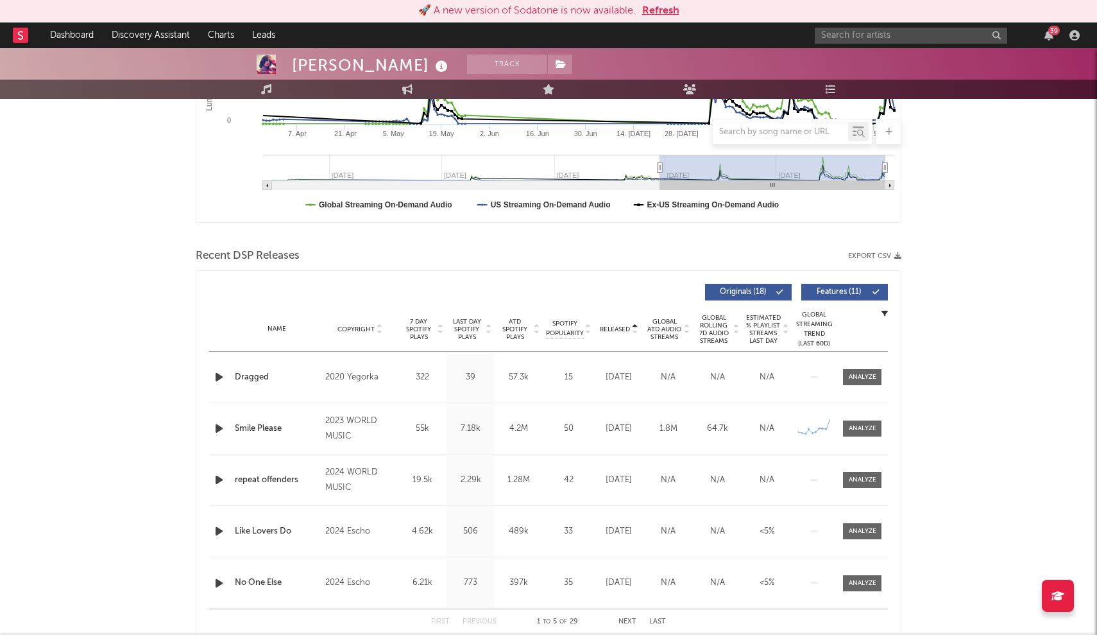
click at [612, 328] on span "Released" at bounding box center [615, 329] width 30 height 8
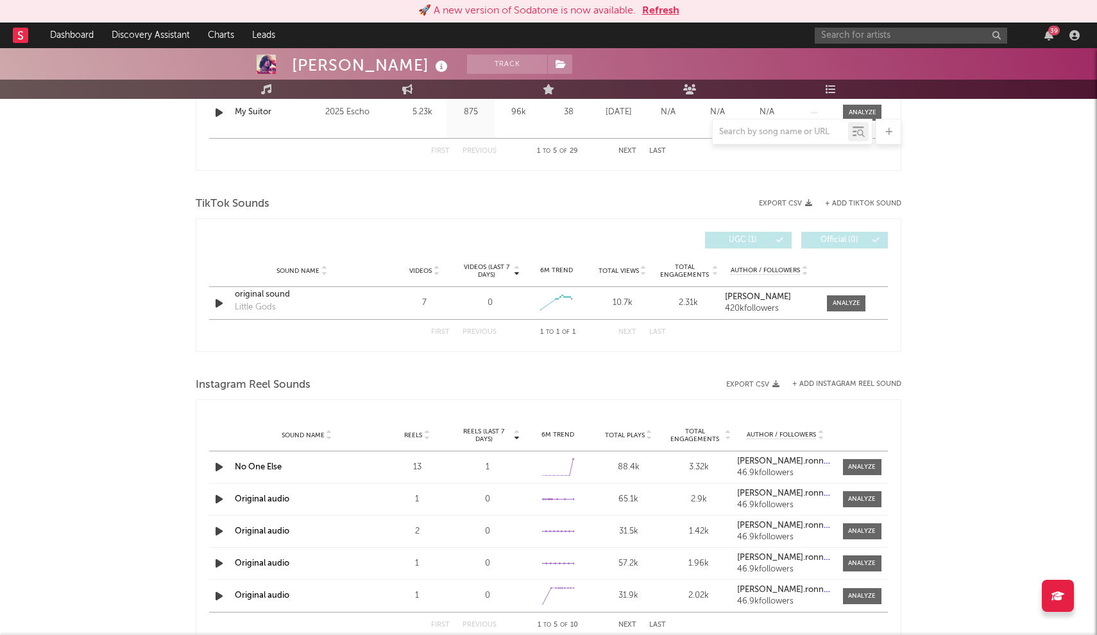
scroll to position [780, 0]
click at [868, 46] on div "39" at bounding box center [950, 35] width 270 height 26
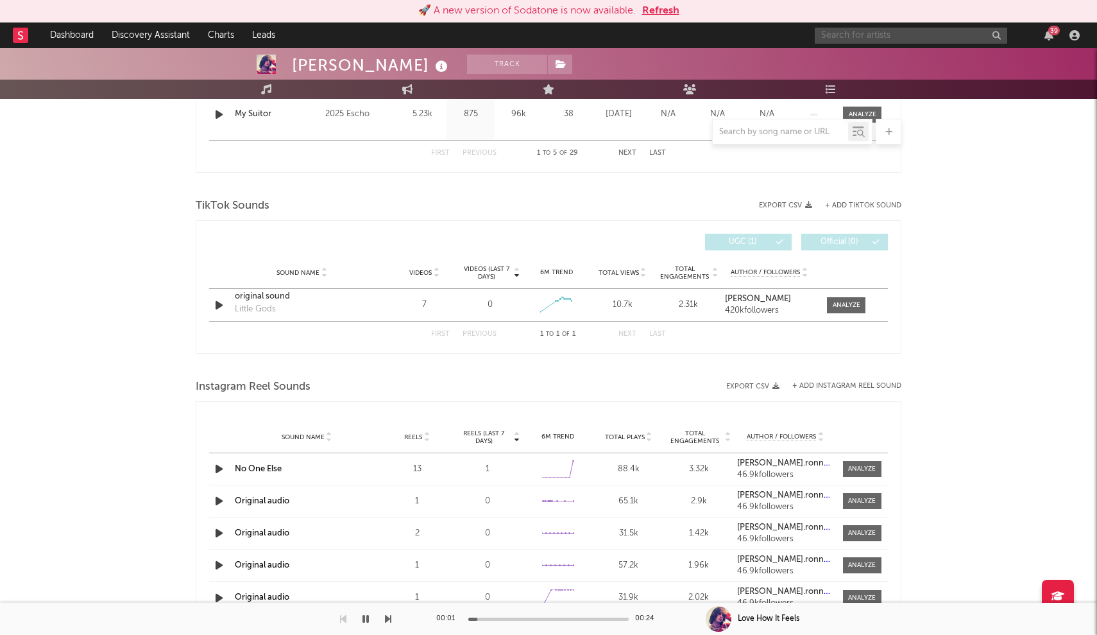
click at [943, 37] on input "text" at bounding box center [911, 36] width 193 height 16
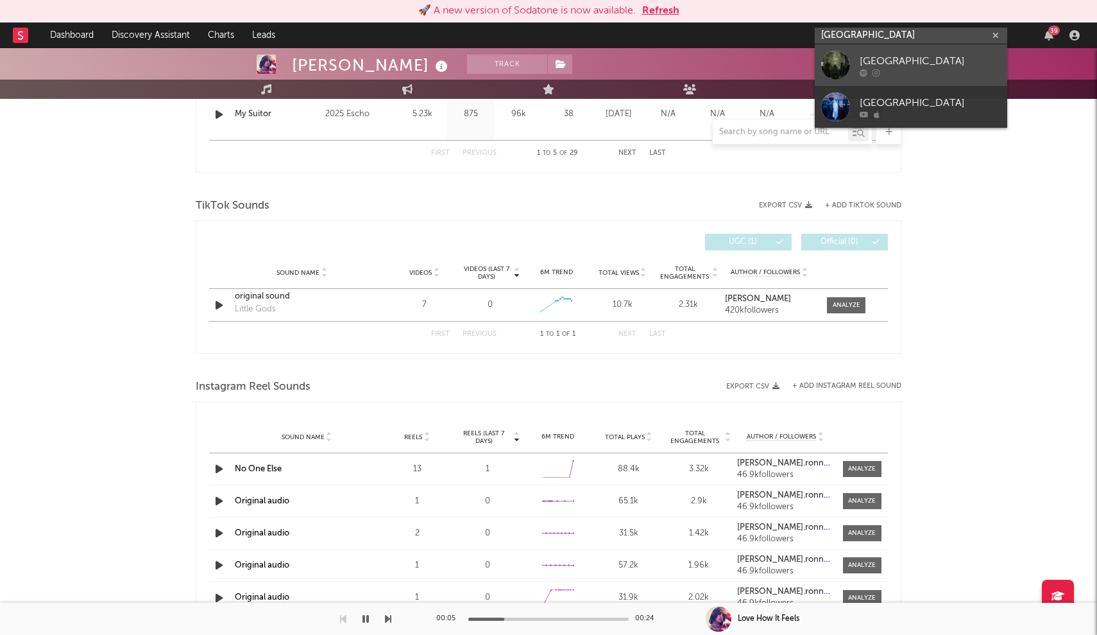
type input "rosewater park"
click at [908, 62] on div "Rosewater Park" at bounding box center [930, 60] width 141 height 15
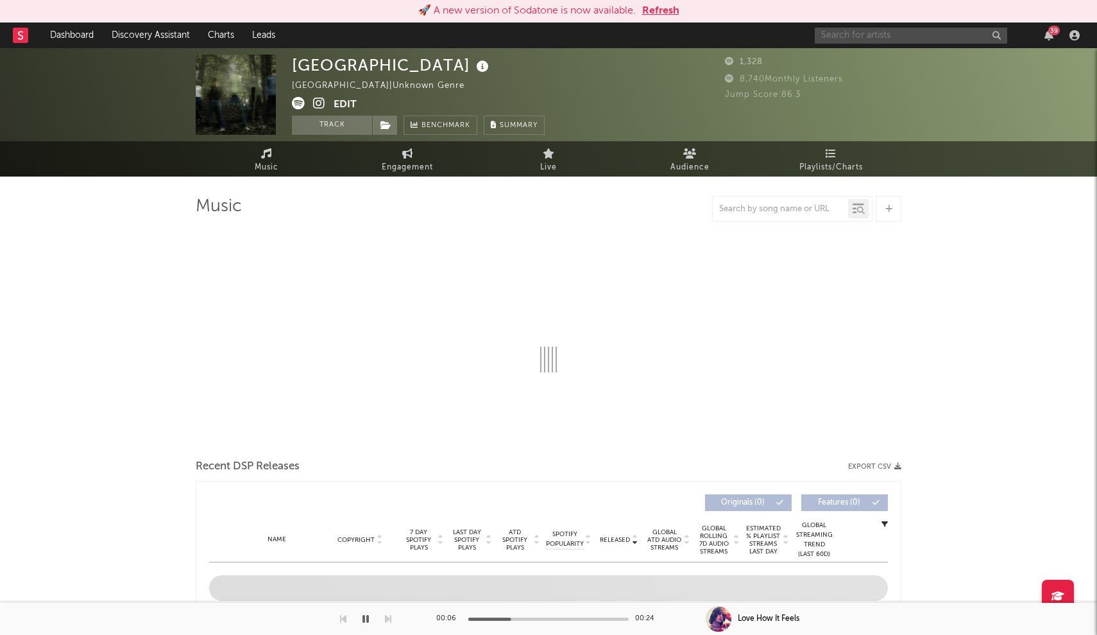
click at [885, 35] on input "text" at bounding box center [911, 36] width 193 height 16
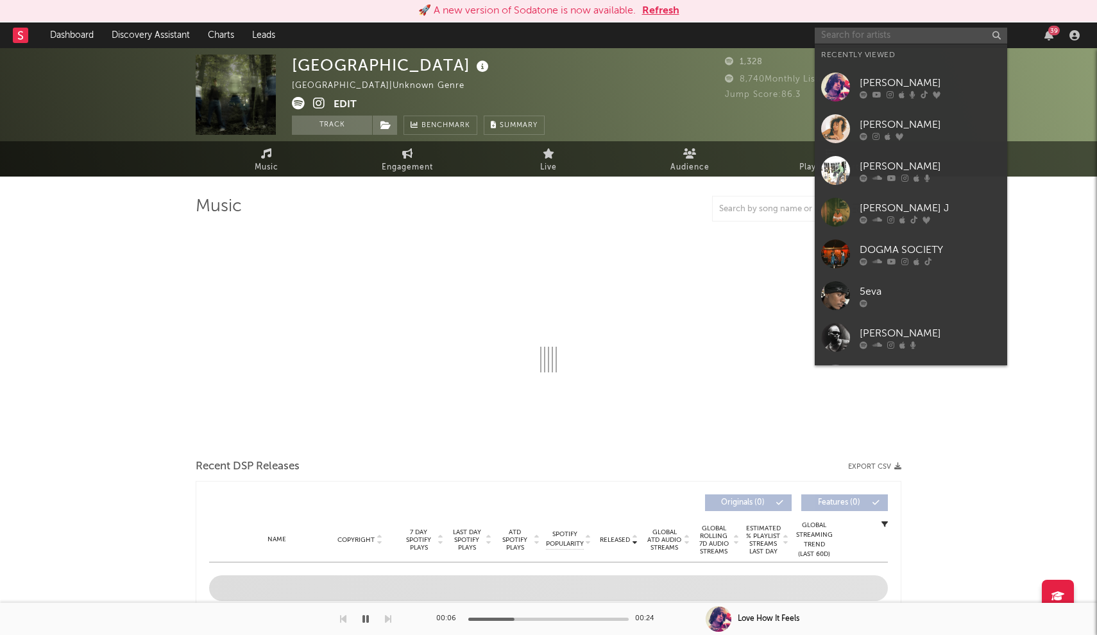
select select "1w"
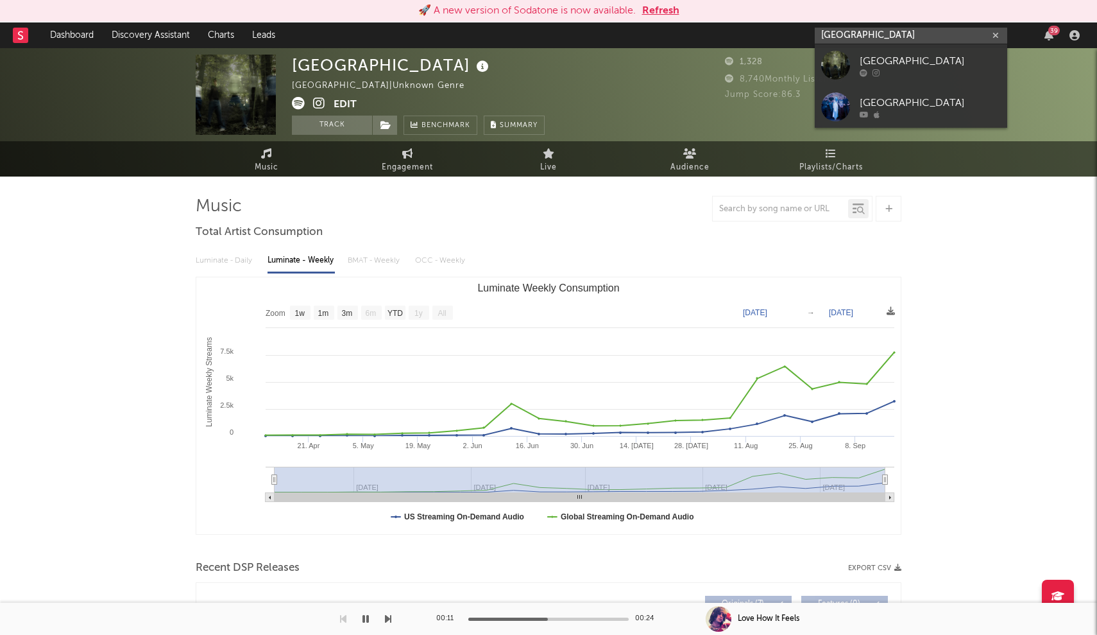
type input "rosewater park"
drag, startPoint x: 875, startPoint y: 62, endPoint x: 893, endPoint y: 94, distance: 37.0
click at [893, 94] on link "Rosewater Park" at bounding box center [911, 107] width 193 height 42
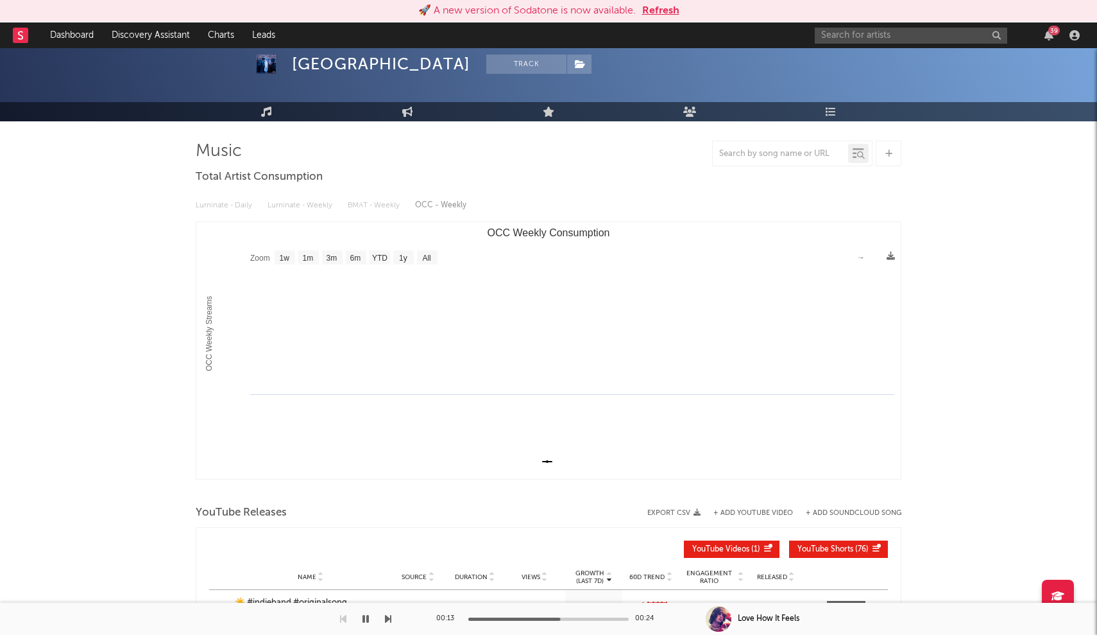
scroll to position [67, 0]
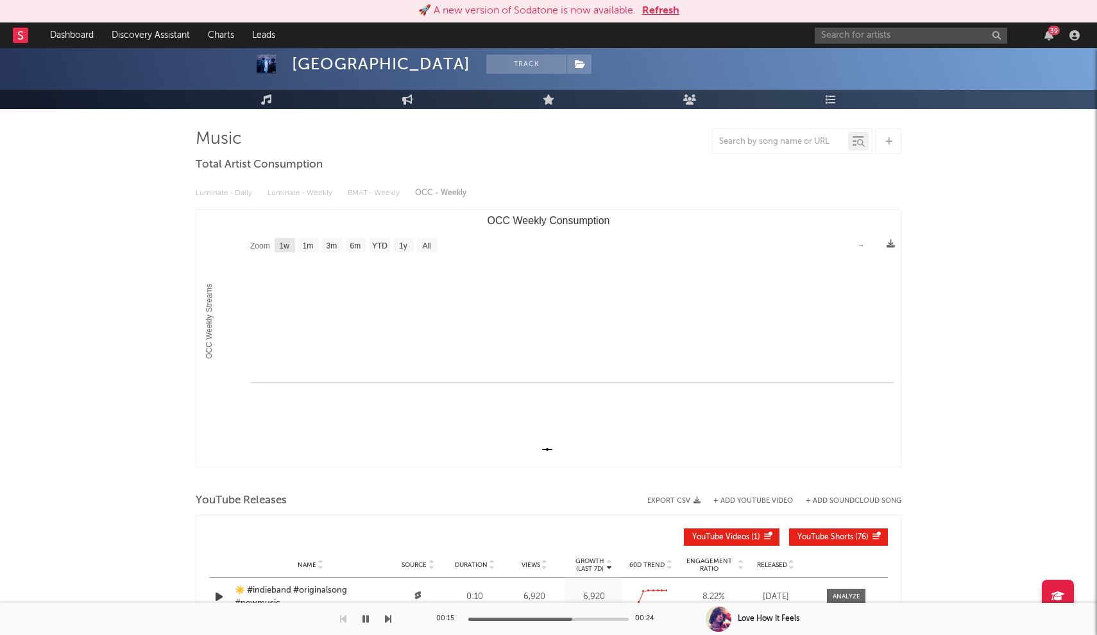
click at [292, 245] on rect "OCC Weekly Consumption" at bounding box center [285, 245] width 21 height 14
select select "1w"
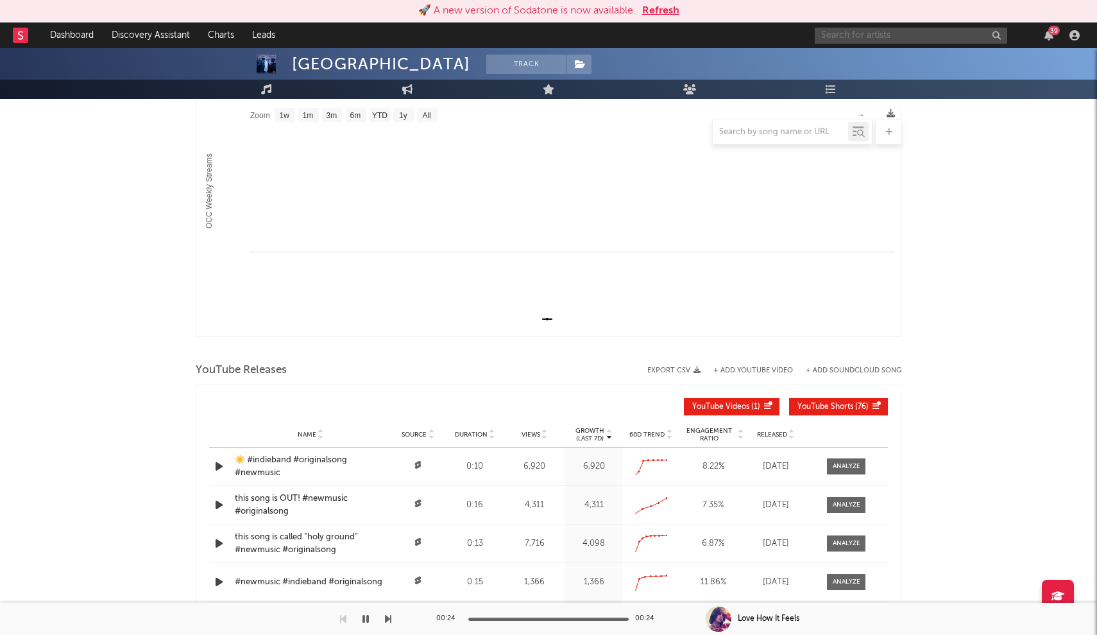
click at [838, 42] on input "text" at bounding box center [911, 36] width 193 height 16
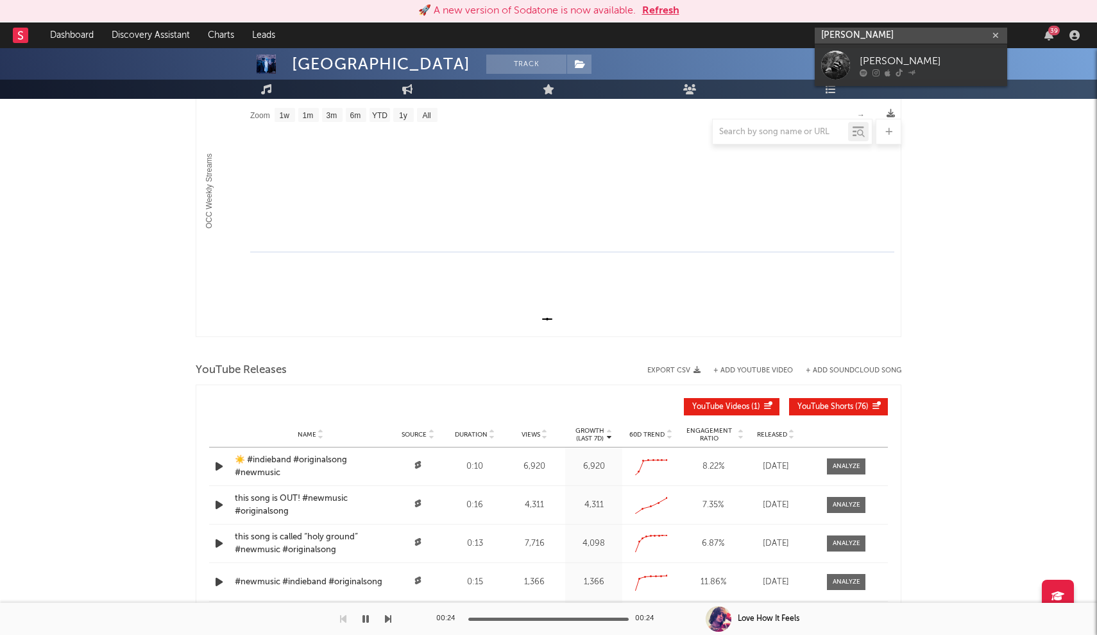
type input "Emelie Strahan"
drag, startPoint x: 839, startPoint y: 43, endPoint x: 893, endPoint y: 60, distance: 56.6
click at [893, 60] on div "Emelie Trahan" at bounding box center [930, 60] width 141 height 15
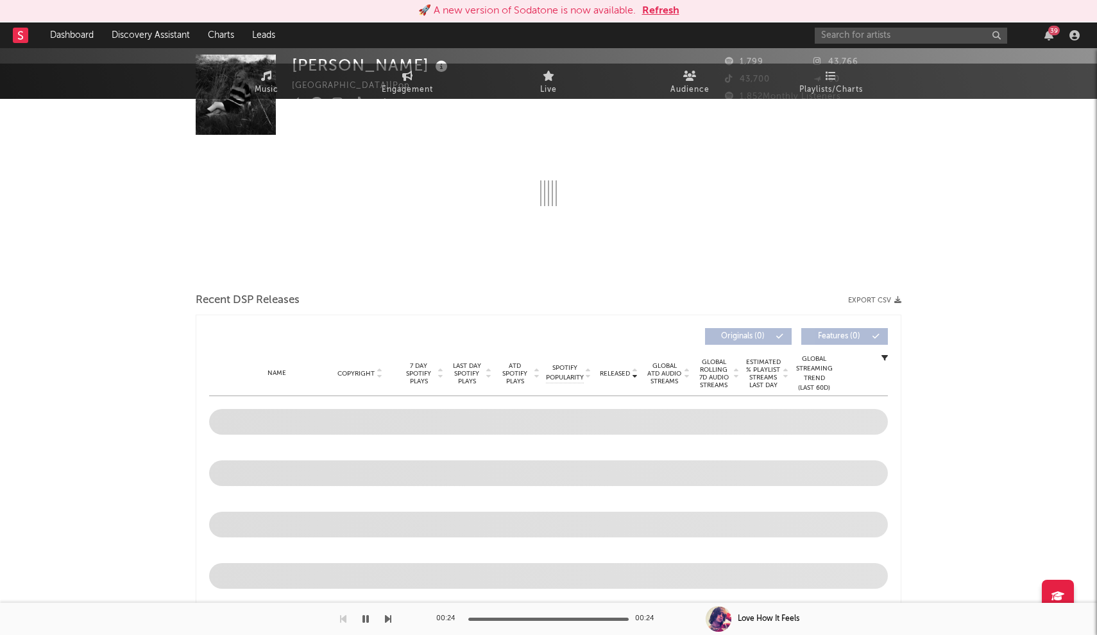
select select "6m"
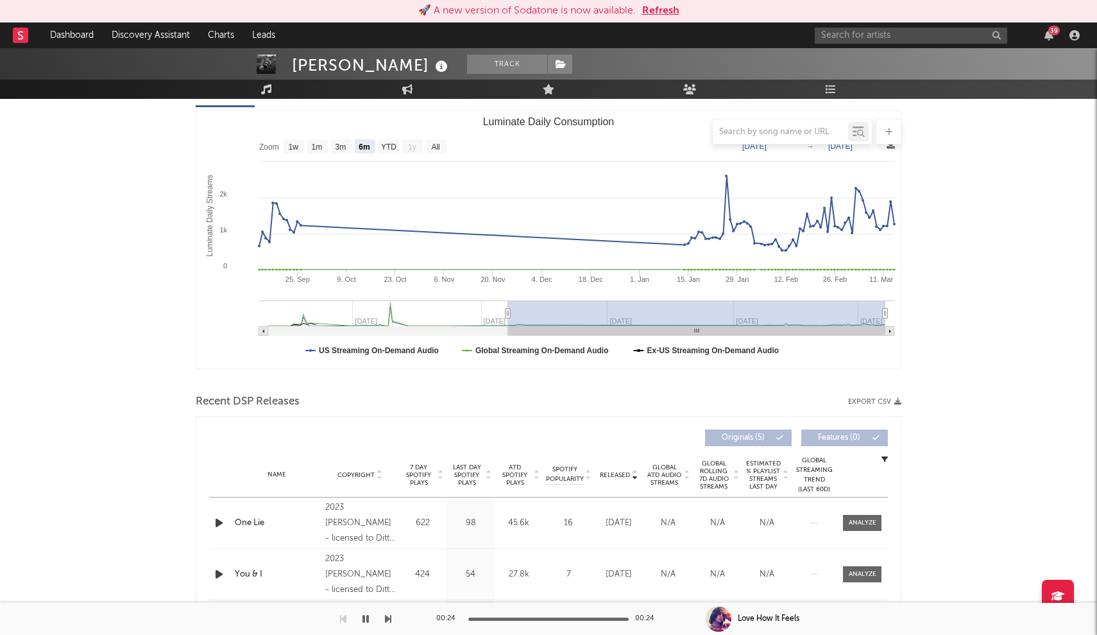
scroll to position [168, 0]
click at [617, 475] on span "Released" at bounding box center [615, 473] width 30 height 8
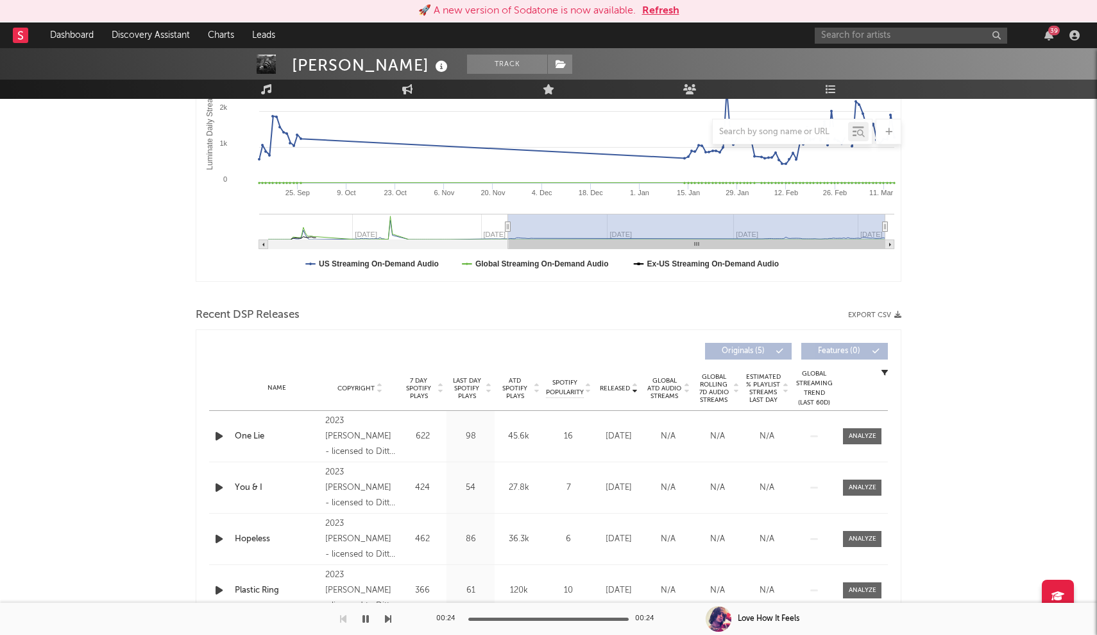
scroll to position [264, 0]
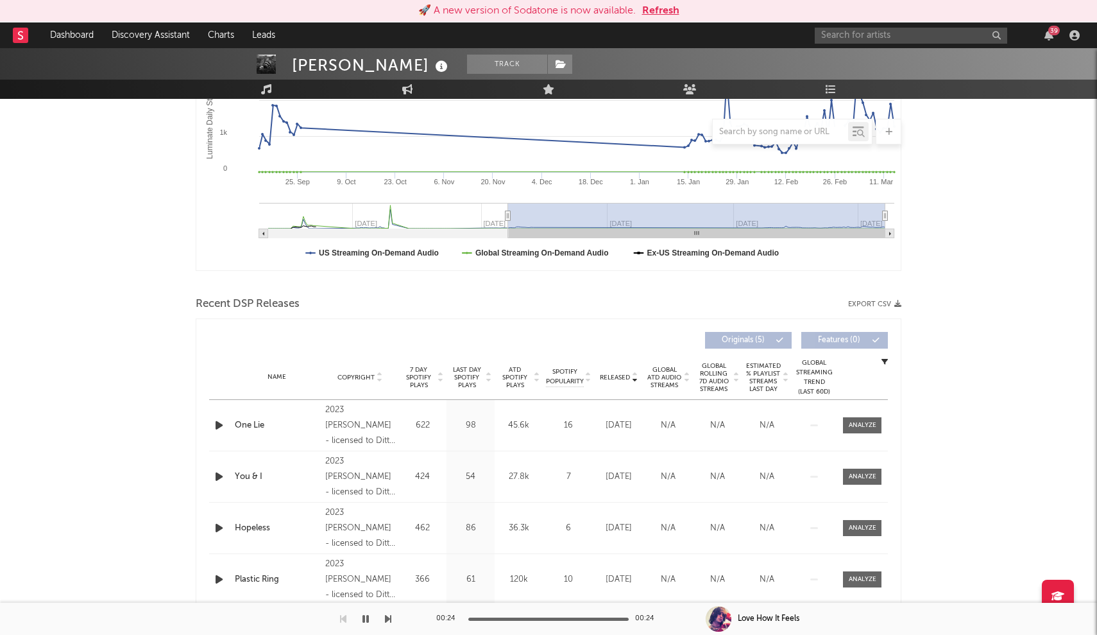
click at [419, 380] on span "7 Day Spotify Plays" at bounding box center [419, 377] width 34 height 23
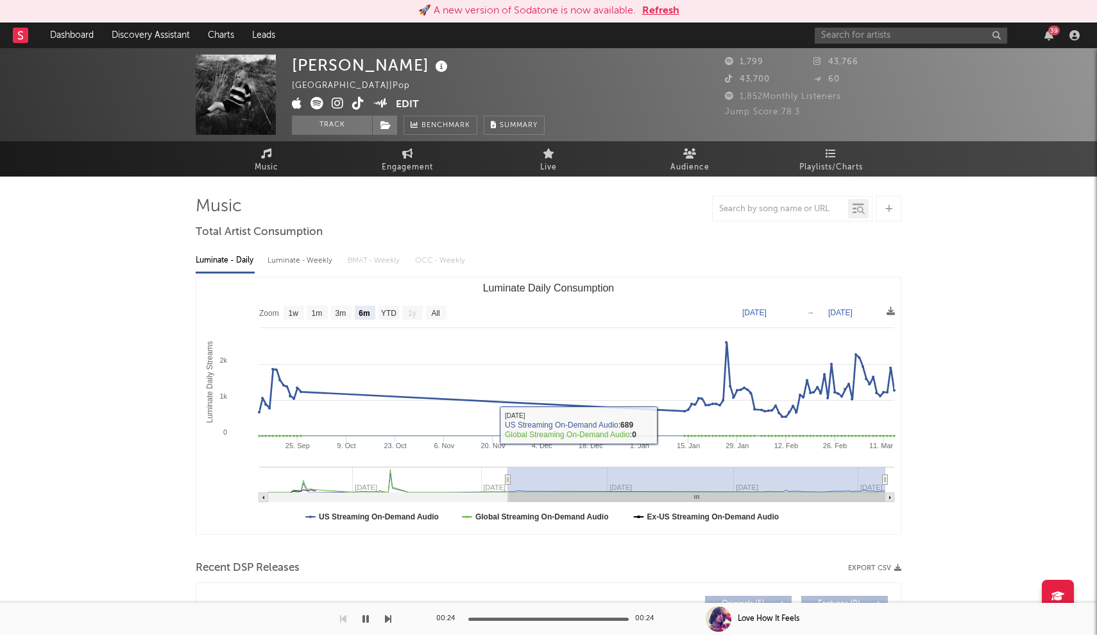
scroll to position [0, 0]
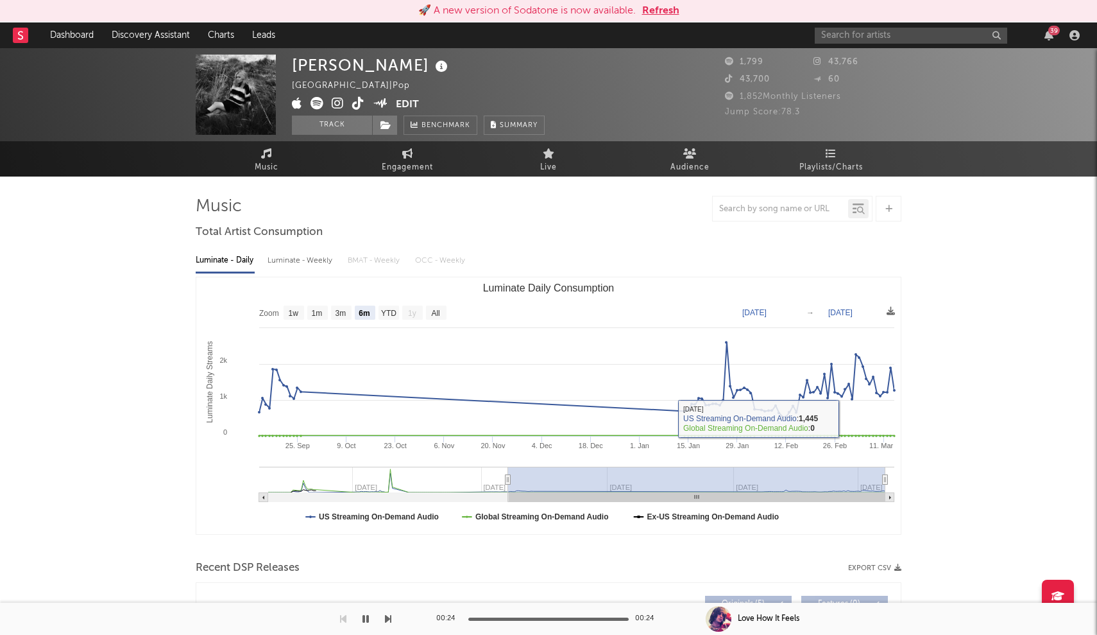
click at [914, 25] on div "39" at bounding box center [950, 35] width 270 height 26
click at [907, 30] on input "text" at bounding box center [911, 36] width 193 height 16
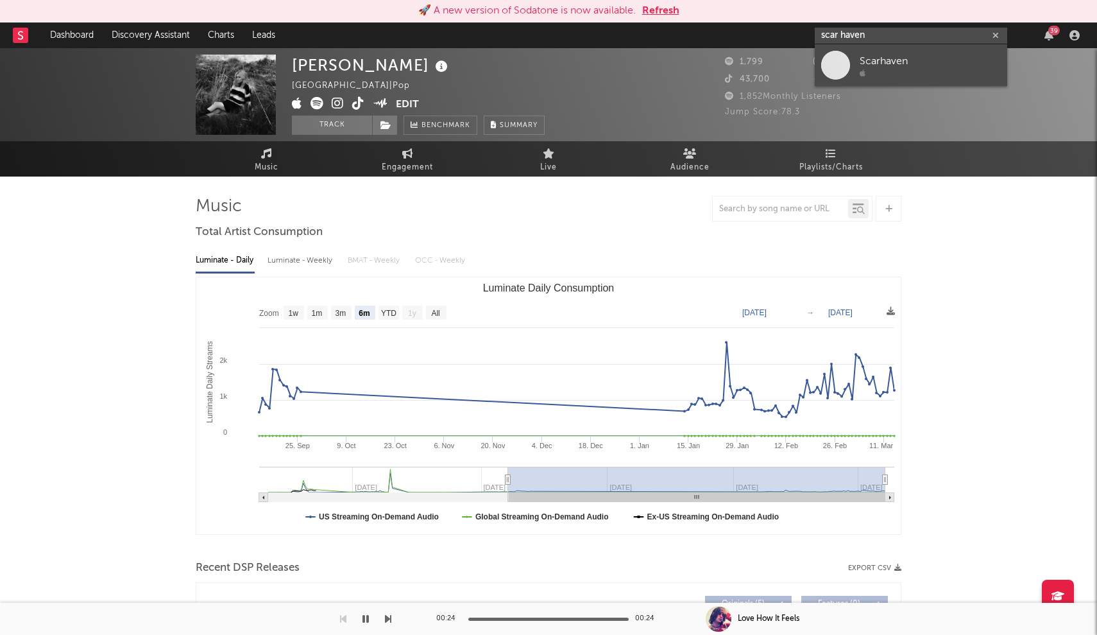
type input "scar haven"
drag, startPoint x: 875, startPoint y: 55, endPoint x: 903, endPoint y: 64, distance: 29.6
click at [903, 64] on div "Scarhaven" at bounding box center [930, 60] width 141 height 15
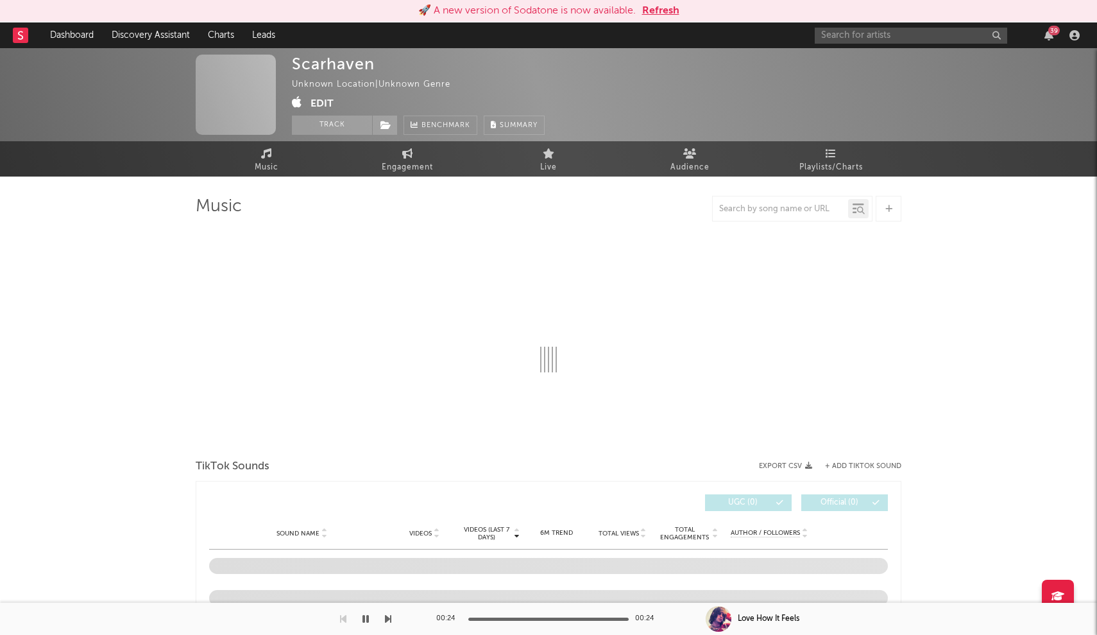
select select "1w"
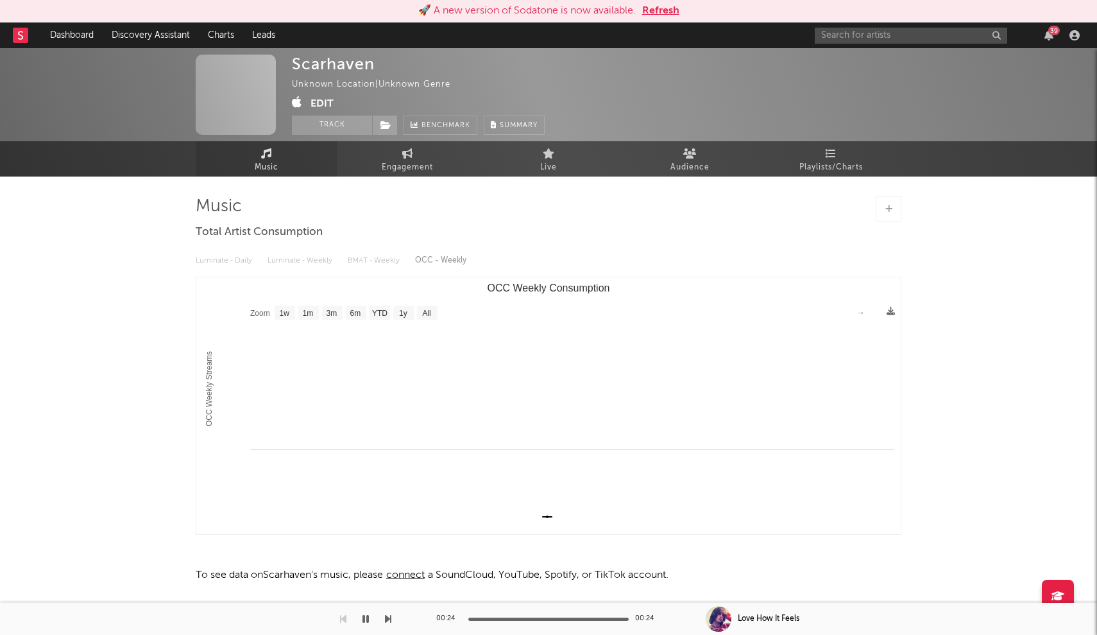
click at [289, 155] on link "Music" at bounding box center [266, 158] width 141 height 35
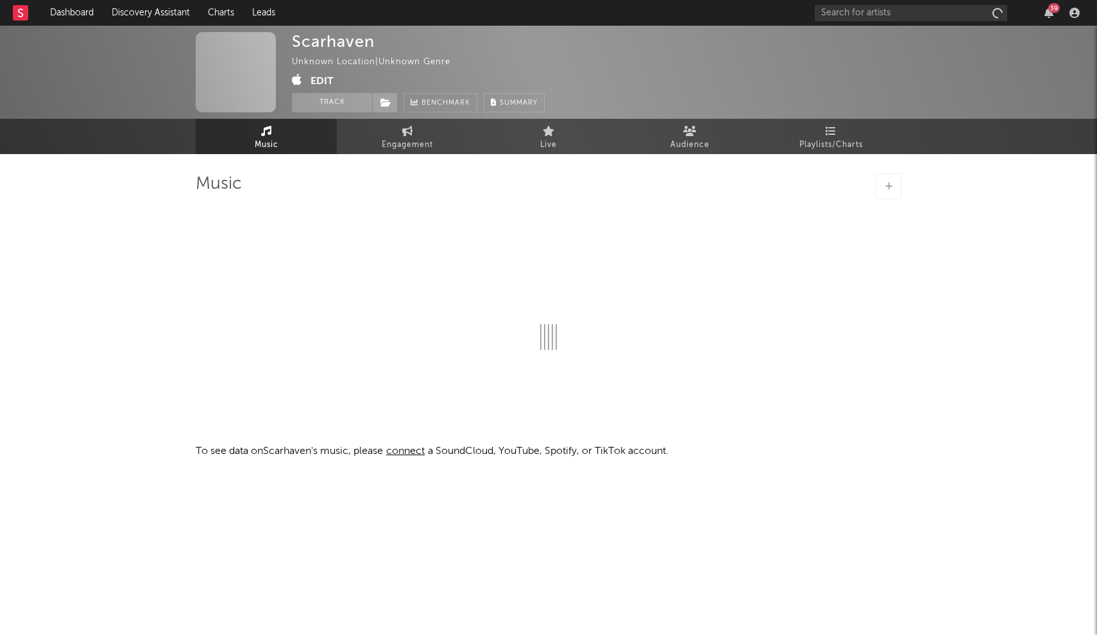
scroll to position [1, 0]
select select "1w"
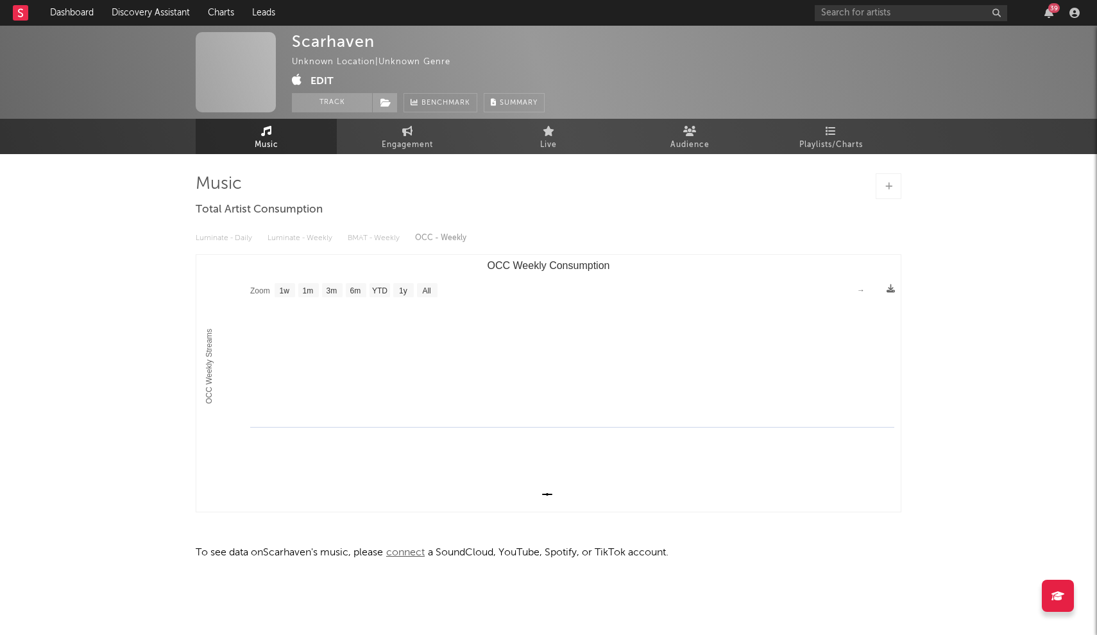
scroll to position [0, 0]
click at [410, 551] on span "connect" at bounding box center [405, 552] width 45 height 10
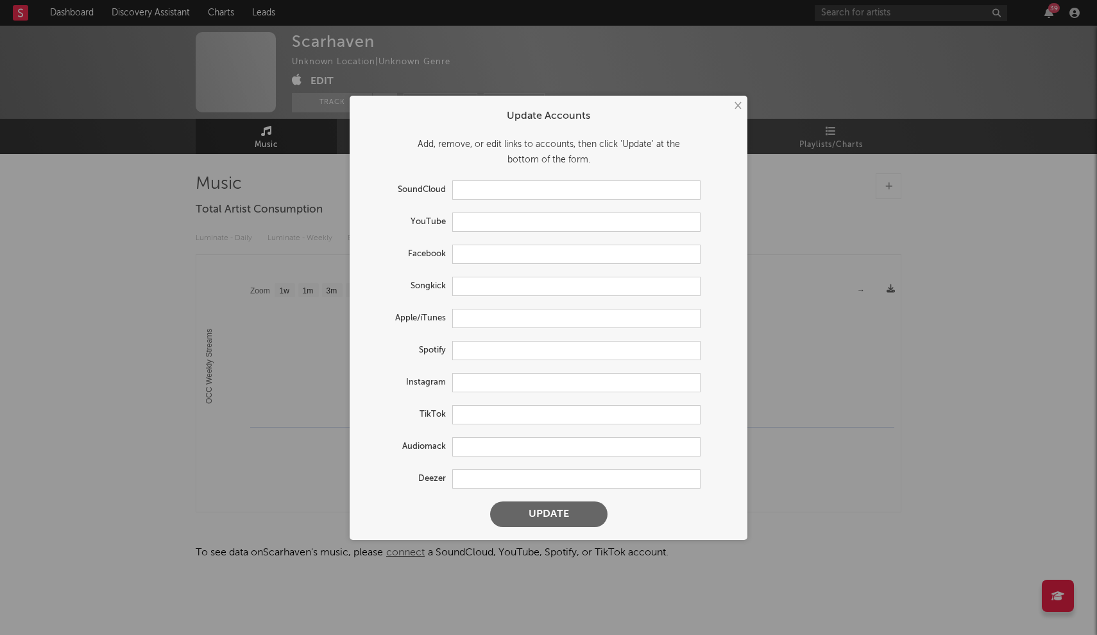
type input "https://music.apple.com/us/artist/scarhaven/1824252672"
click at [481, 352] on input "text" at bounding box center [576, 350] width 248 height 19
paste input "https://open.spotify.com/artist/7yYuEhmPsIxsYHTDou8lRg?si=IA7bIv4iSyy0vuvX1bIpHg"
type input "https://open.spotify.com/artist/7yYuEhmPsIxsYHTDou8lRg?si=IA7bIv4iSyy0vuvX1bIpHg"
click at [481, 388] on input "text" at bounding box center [576, 382] width 248 height 19
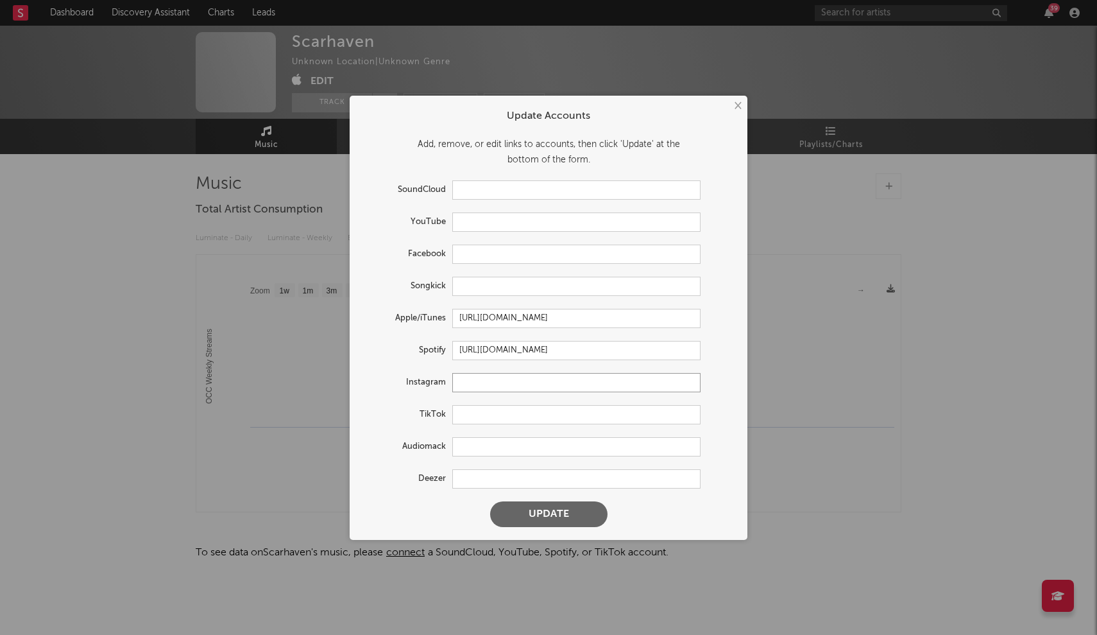
paste input "https://www.instagram.com/scarhaven"
type input "https://www.instagram.com/scarhaven"
click at [556, 511] on button "Update" at bounding box center [548, 514] width 117 height 26
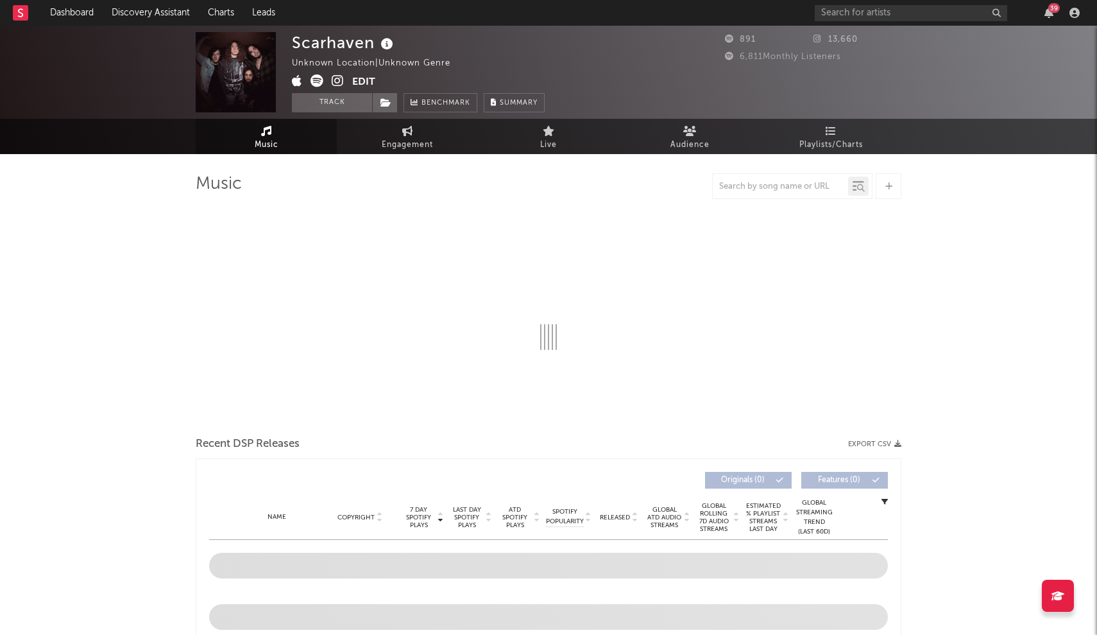
select select "1w"
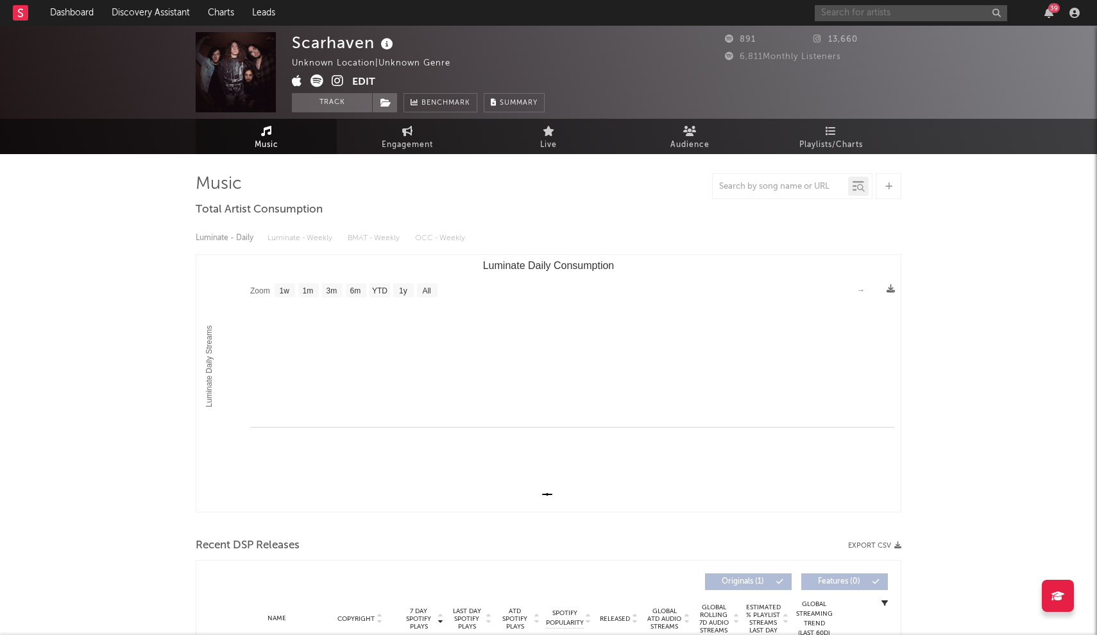
click at [857, 8] on input "text" at bounding box center [911, 13] width 193 height 16
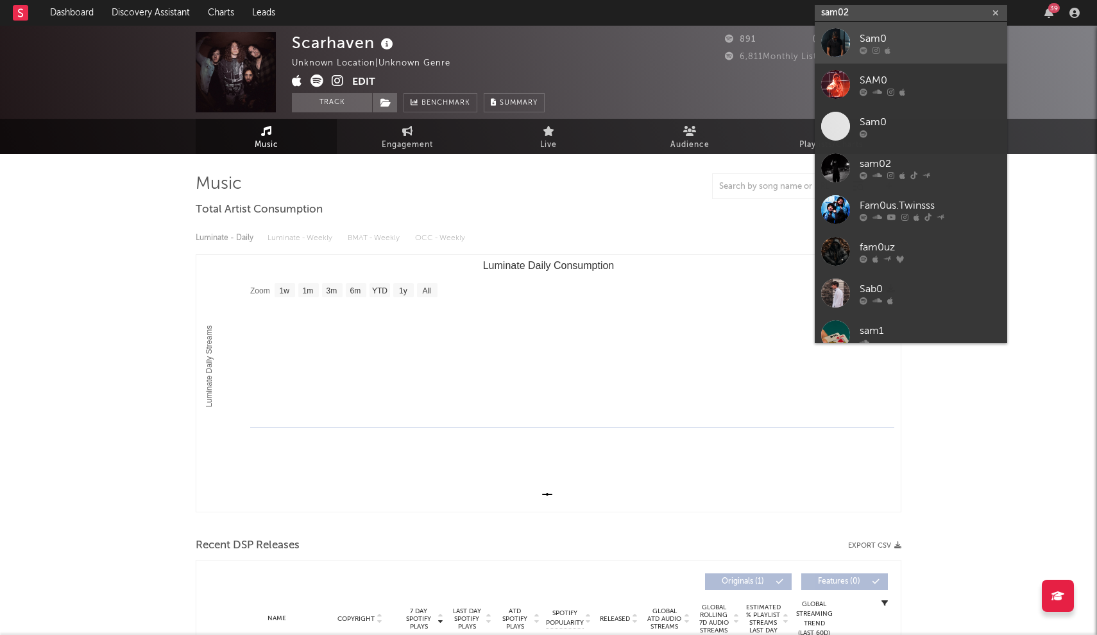
type input "sam02"
click at [854, 44] on link "Sam0" at bounding box center [911, 43] width 193 height 42
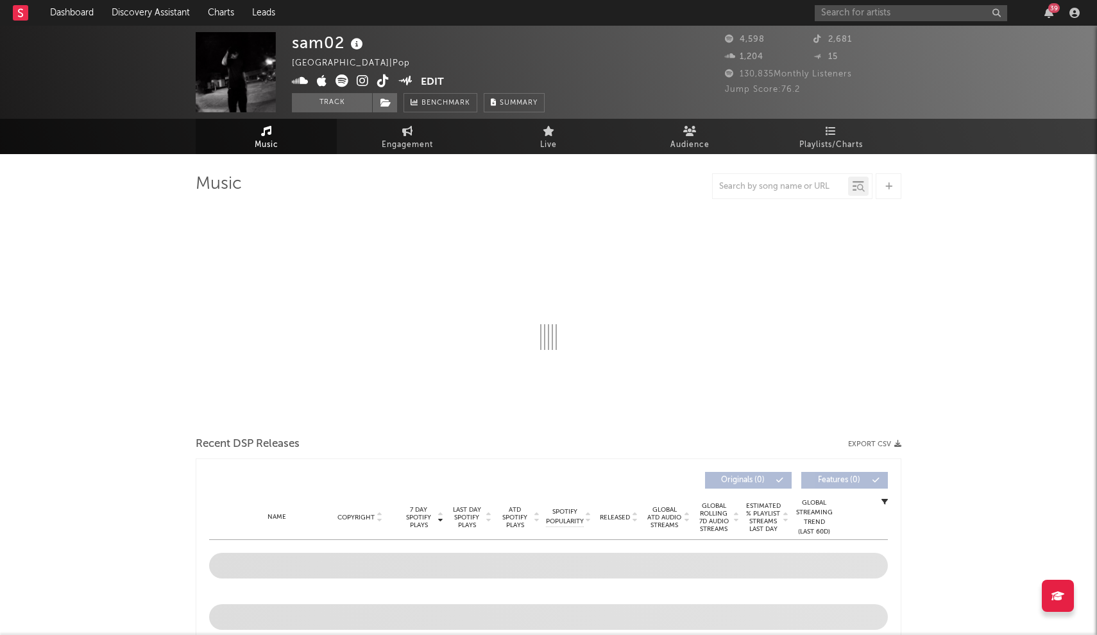
select select "6m"
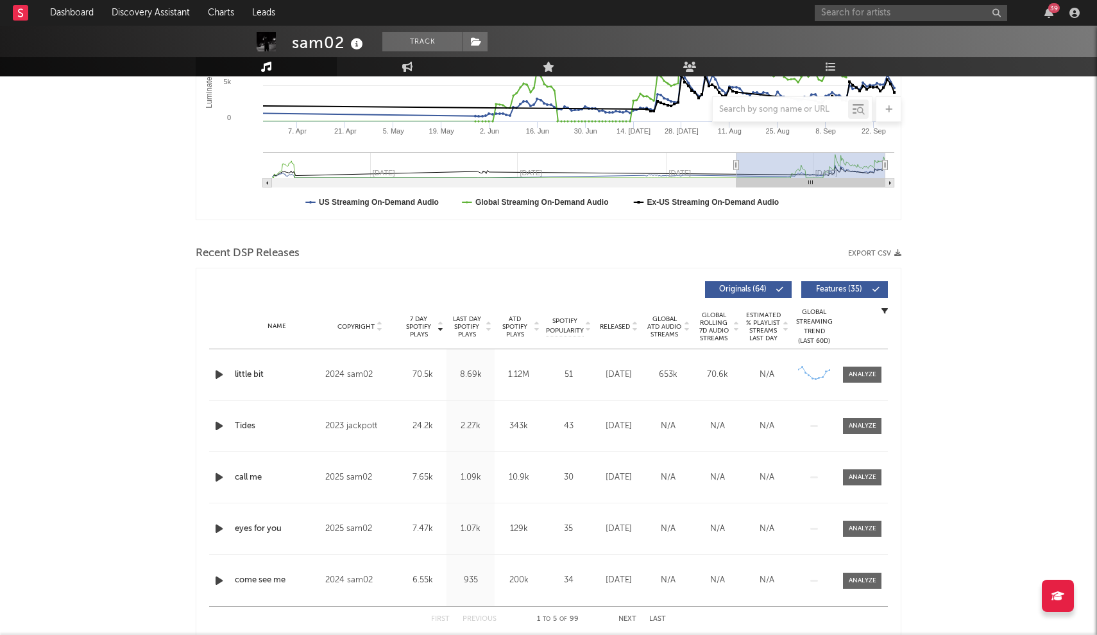
scroll to position [304, 0]
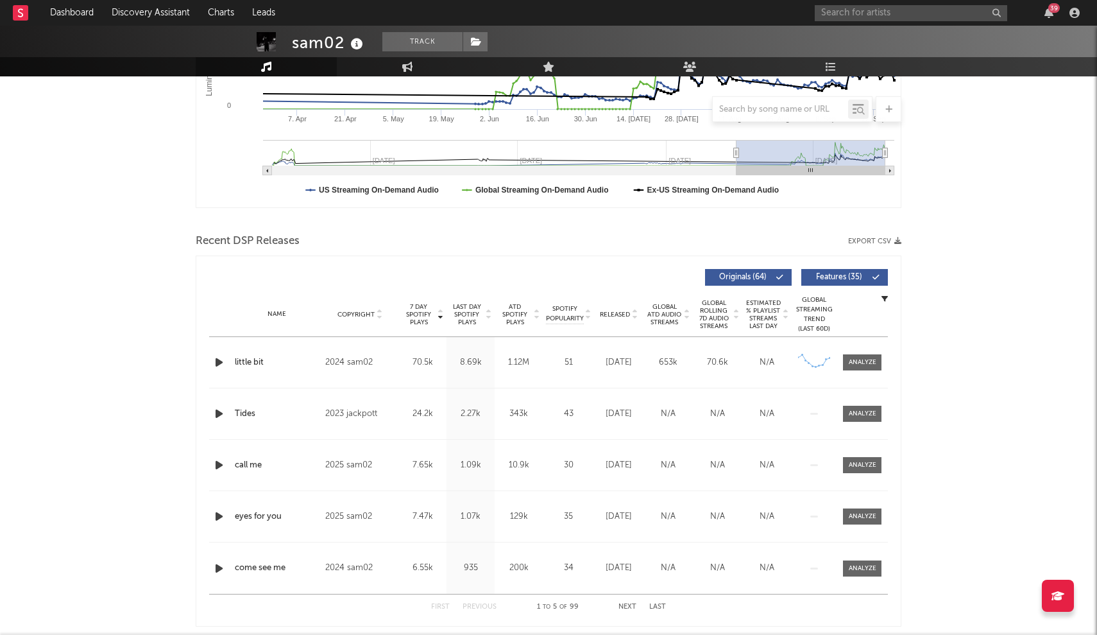
click at [638, 124] on rect "Luminate Daily Consumption" at bounding box center [548, 79] width 705 height 257
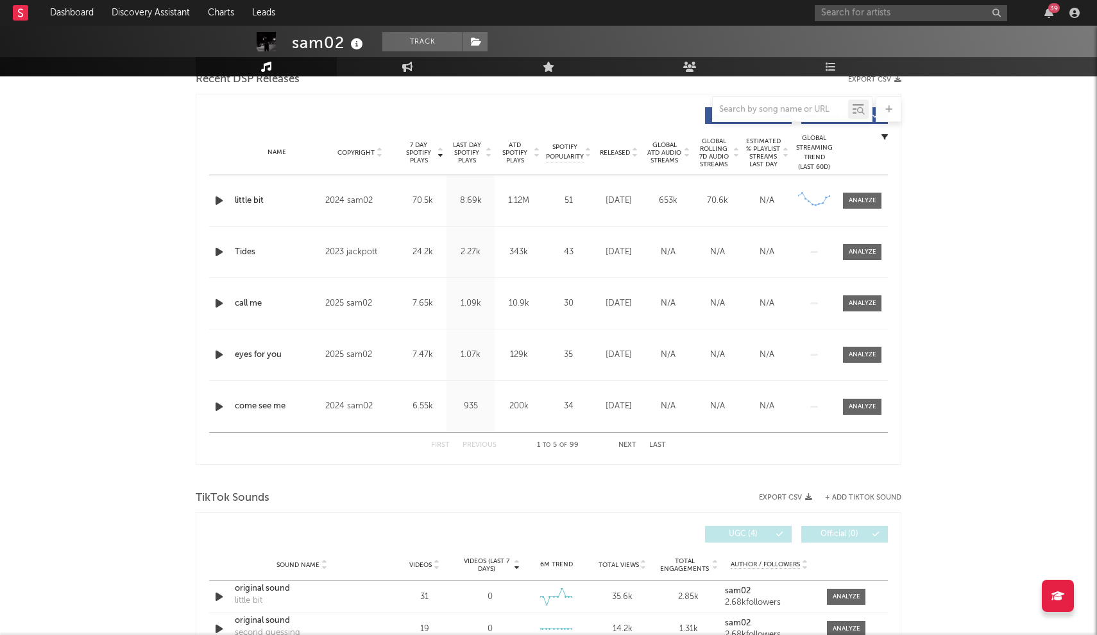
scroll to position [656, 0]
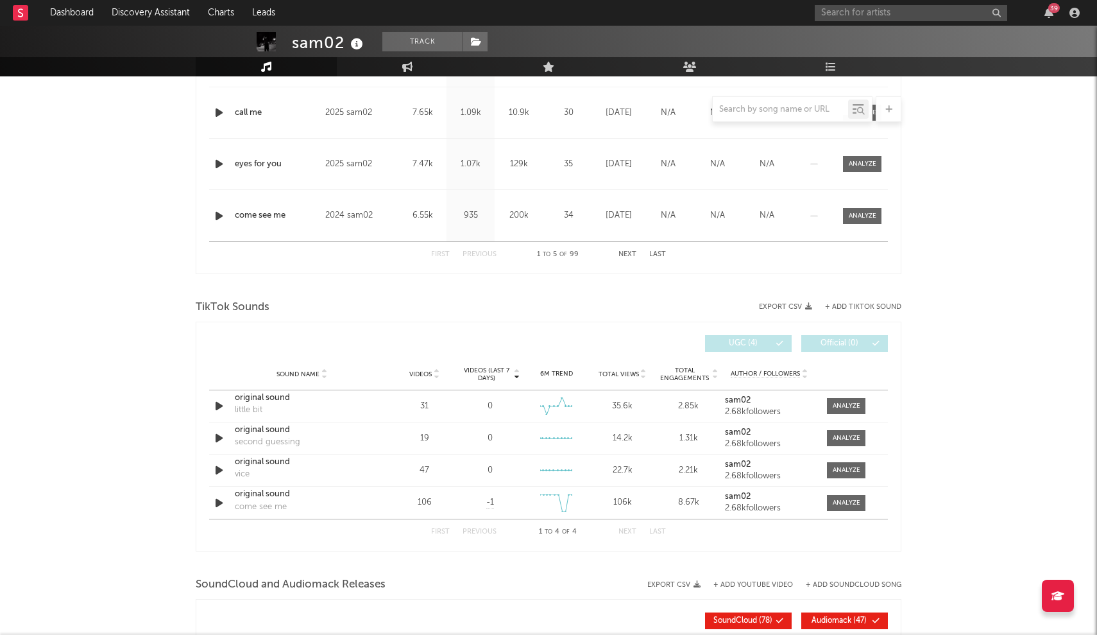
click at [835, 21] on div "39" at bounding box center [950, 13] width 270 height 26
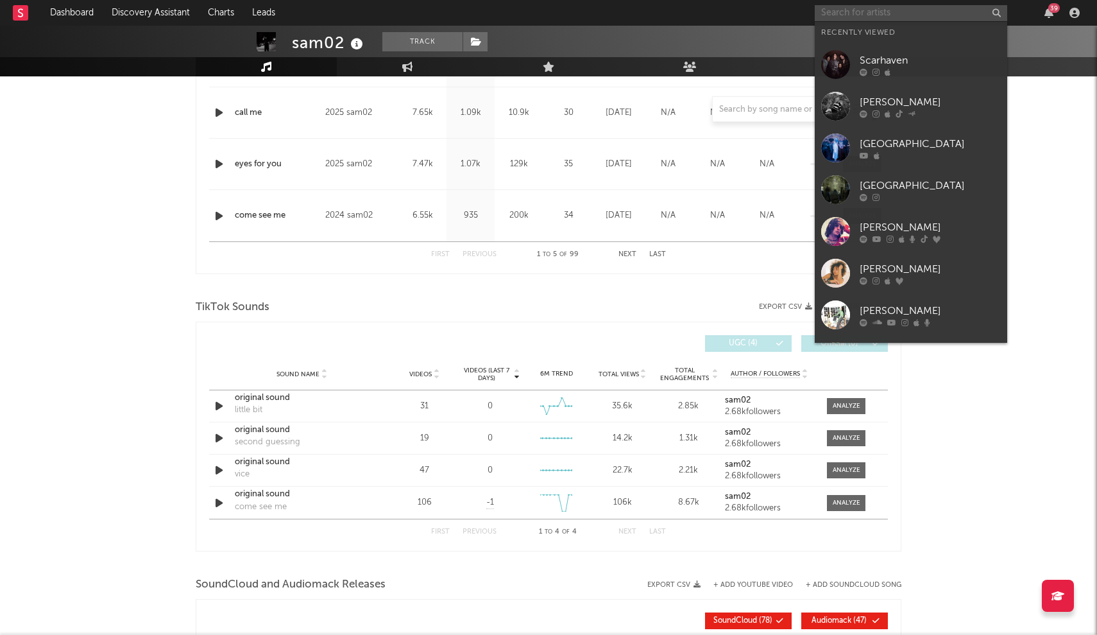
click at [836, 21] on input "text" at bounding box center [911, 13] width 193 height 16
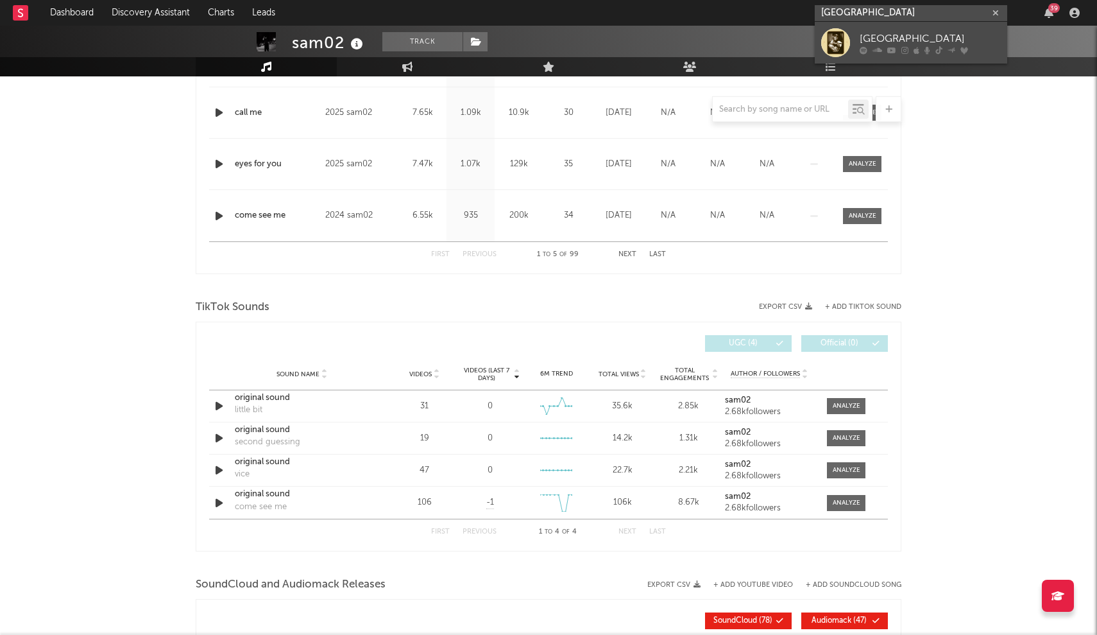
type input "RC Avenue"
click at [850, 37] on div at bounding box center [835, 42] width 29 height 29
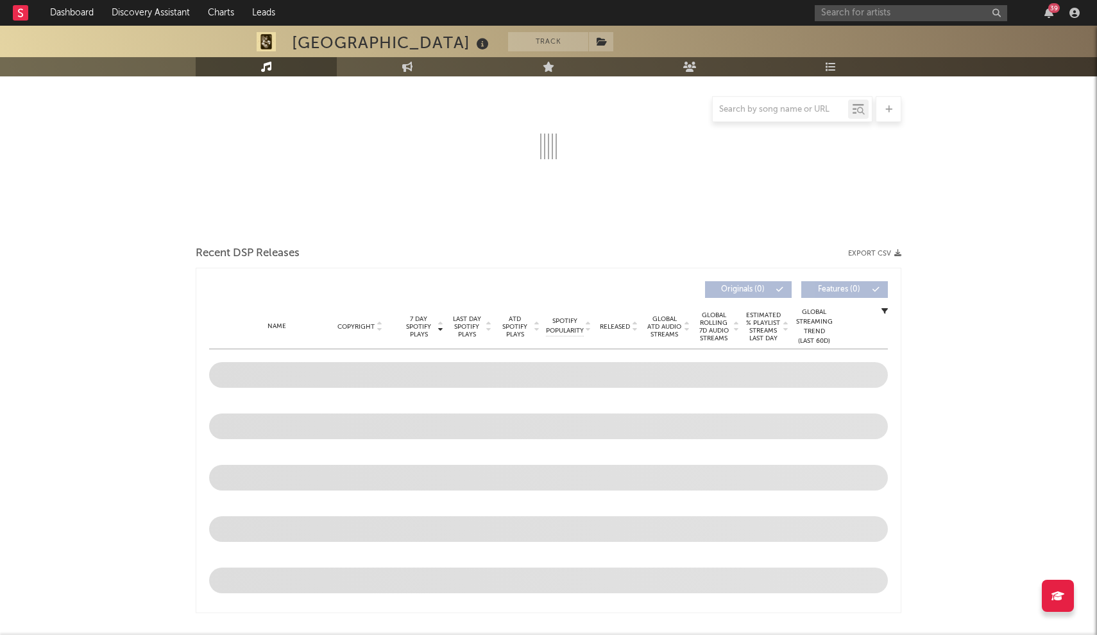
select select "6m"
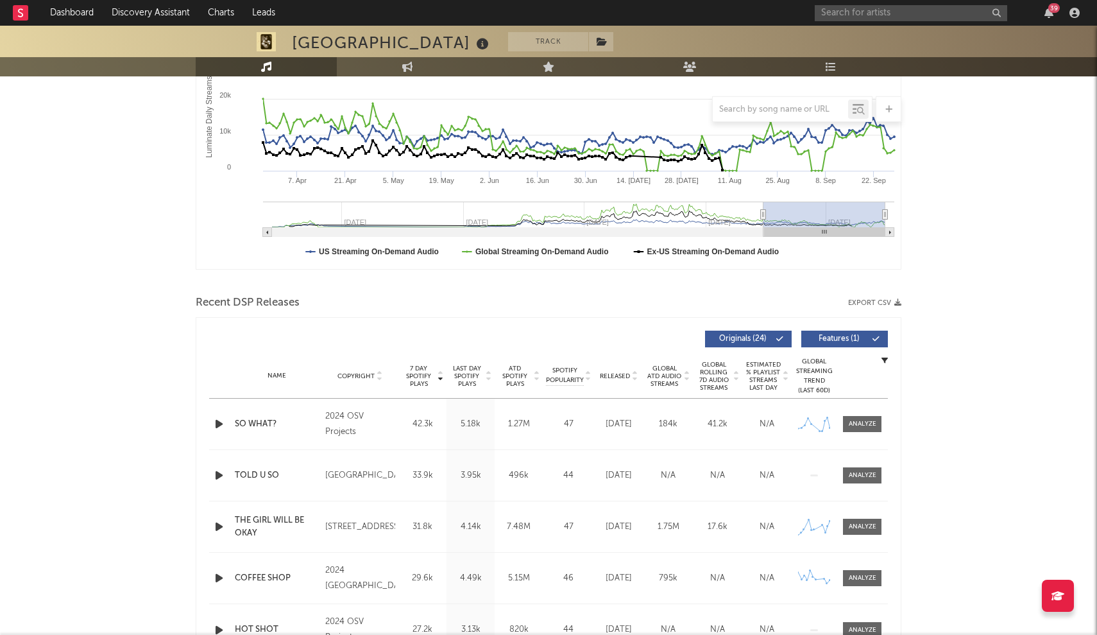
scroll to position [273, 0]
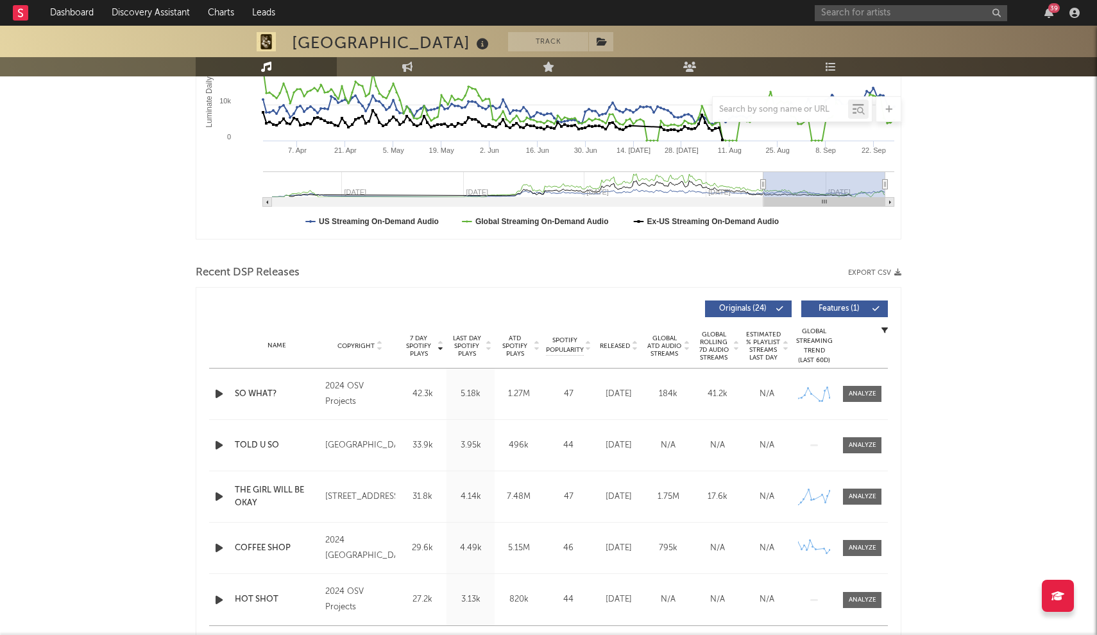
click at [610, 354] on div "Name Copyright Label Album Names Composer Names 7 Day Spotify Plays Last Day Sp…" at bounding box center [548, 345] width 679 height 45
click at [617, 346] on span "Released" at bounding box center [615, 346] width 30 height 8
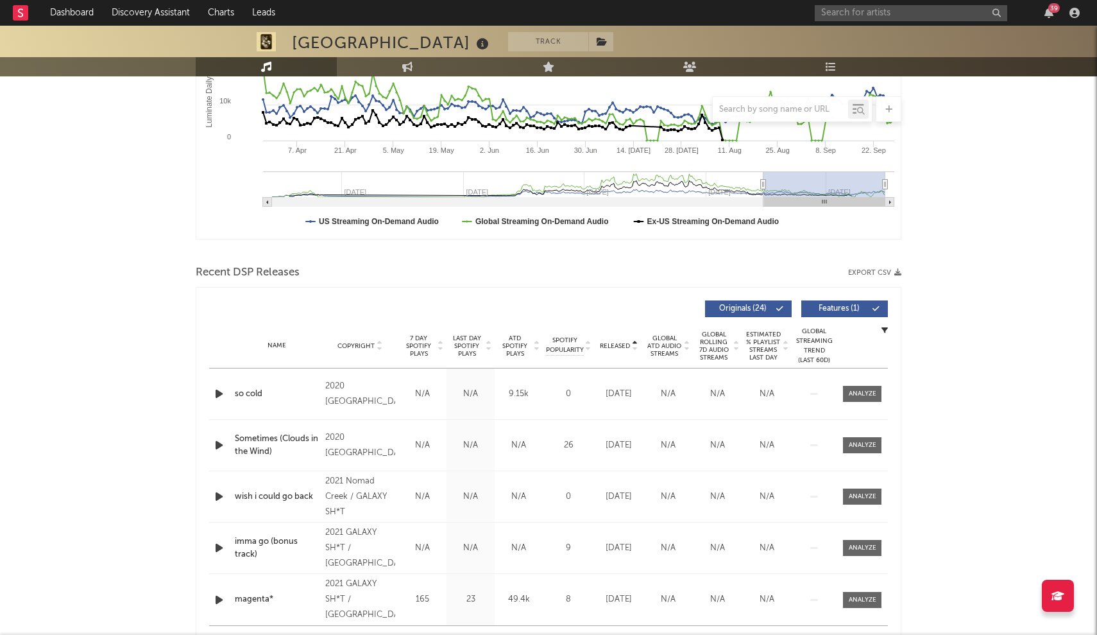
click at [618, 345] on span "Released" at bounding box center [615, 346] width 30 height 8
click at [413, 347] on span "7 Day Spotify Plays" at bounding box center [419, 345] width 34 height 23
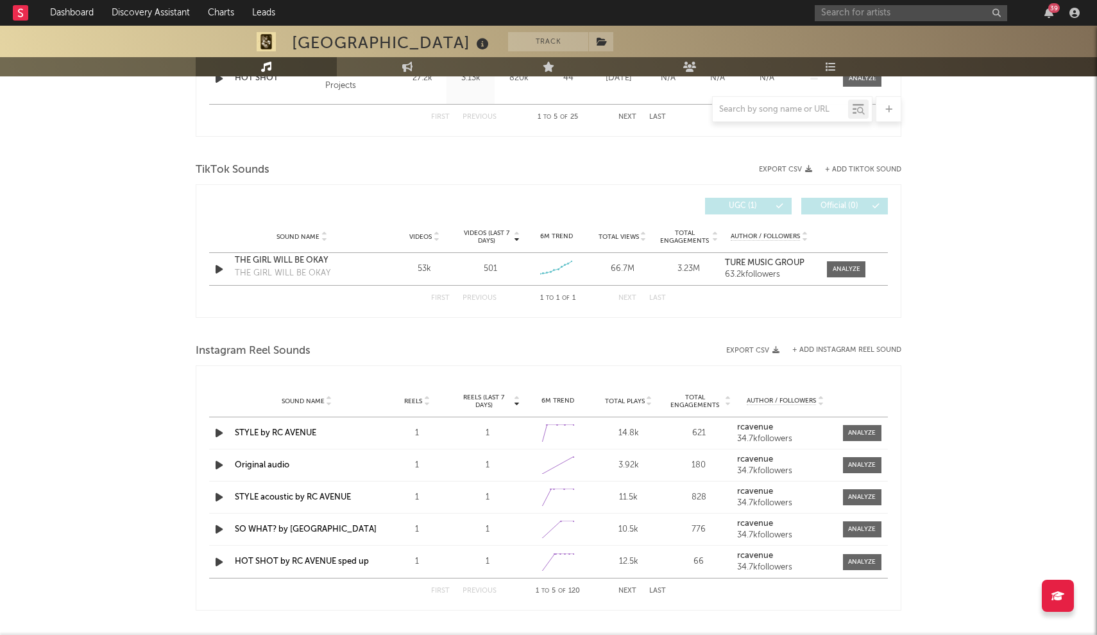
scroll to position [796, 0]
click at [298, 257] on div "THE GIRL WILL BE OKAY" at bounding box center [302, 258] width 134 height 13
click at [389, 265] on div "Sound Name THE GIRL WILL BE OKAY THE GIRL WILL BE OKAY Videos 53k Videos (last …" at bounding box center [548, 267] width 679 height 32
click at [197, 155] on div at bounding box center [549, 147] width 706 height 19
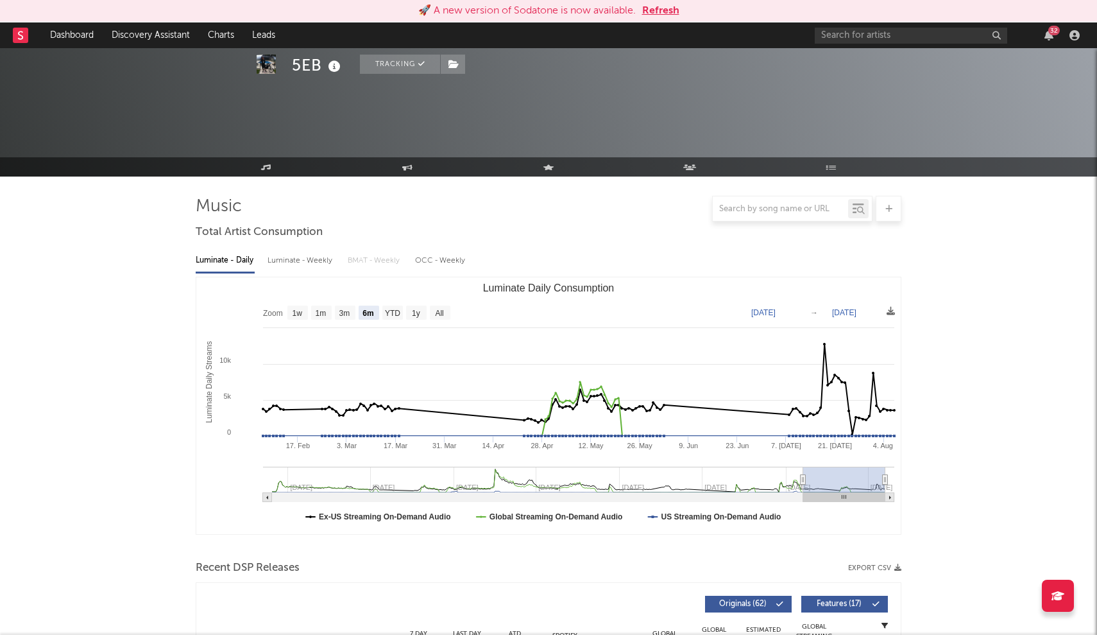
select select "6m"
